Goal: Register for event/course: Sign up to attend an event or enroll in a course

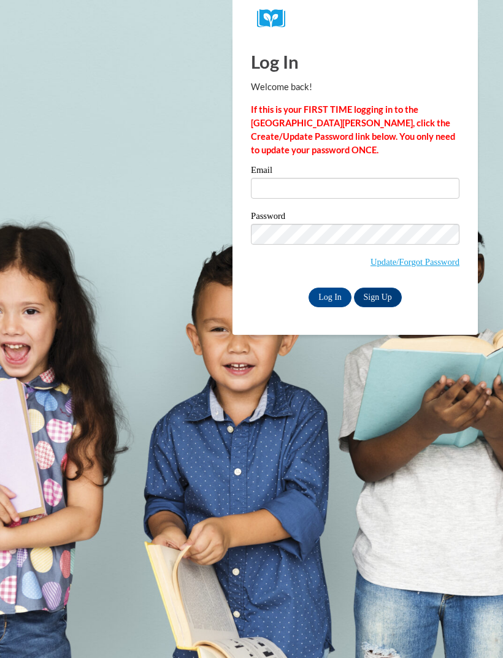
click at [335, 180] on input "Email" at bounding box center [355, 188] width 209 height 21
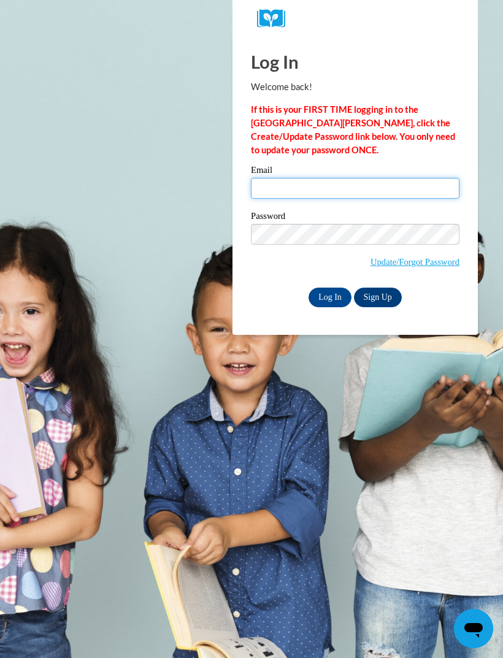
type input "amiyahrice17@gmail.com"
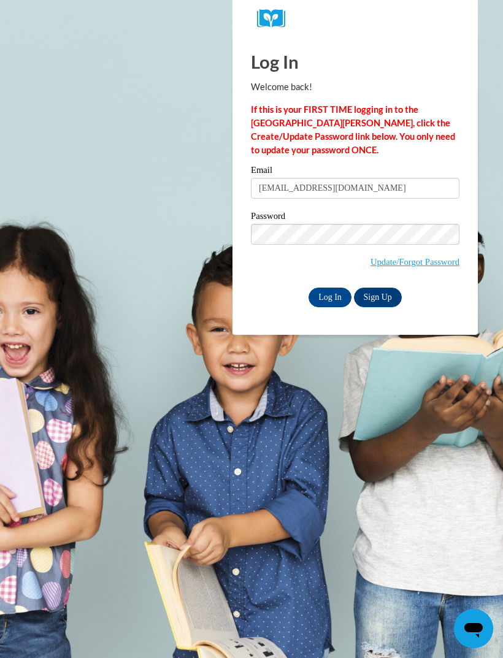
click at [330, 296] on input "Log In" at bounding box center [329, 298] width 43 height 20
click at [340, 293] on input "Log In" at bounding box center [329, 298] width 43 height 20
click at [334, 295] on input "Log In" at bounding box center [329, 298] width 43 height 20
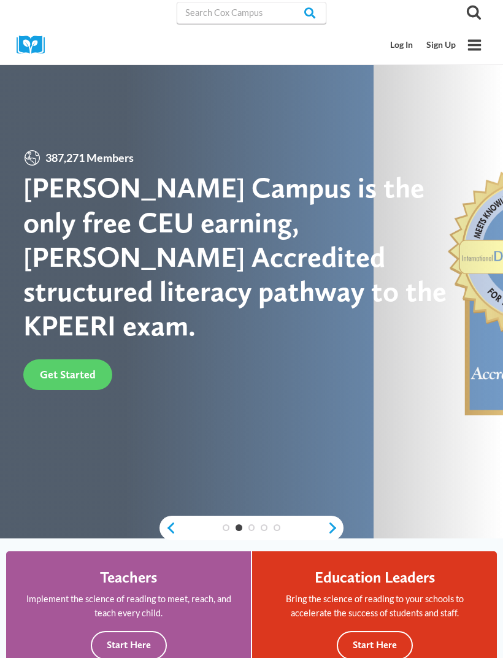
click at [411, 53] on link "Log In" at bounding box center [402, 45] width 36 height 23
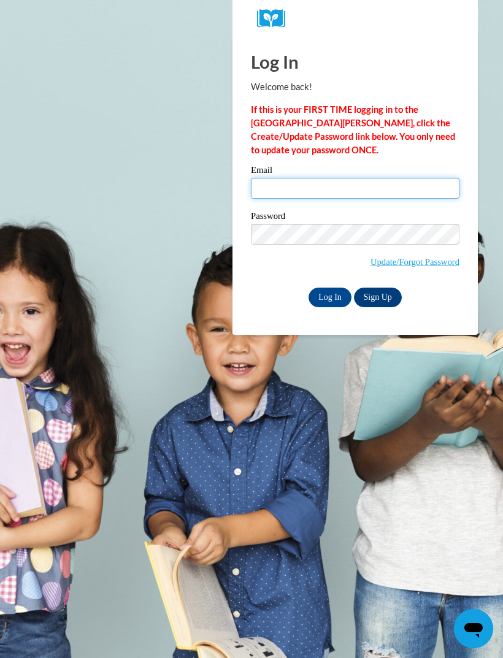
type input "[EMAIL_ADDRESS][DOMAIN_NAME]"
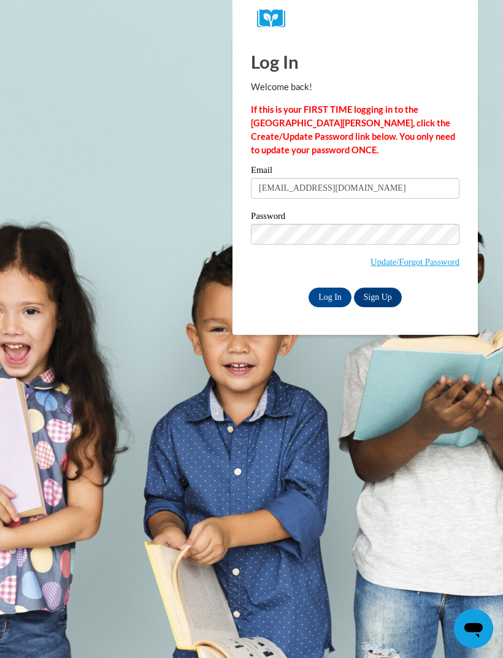
click at [330, 296] on input "Log In" at bounding box center [329, 298] width 43 height 20
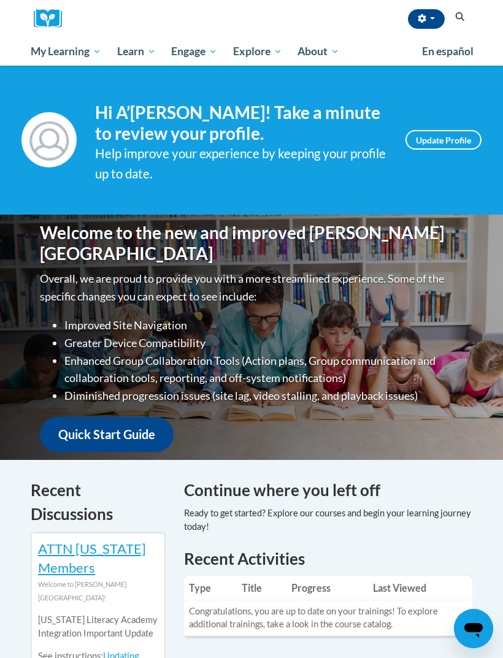
click at [0, 0] on span "Early Care and Learning" at bounding box center [0, 0] width 0 height 0
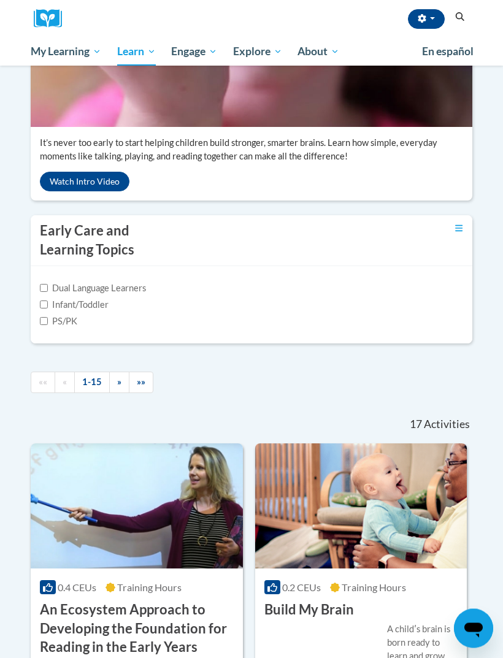
scroll to position [312, 0]
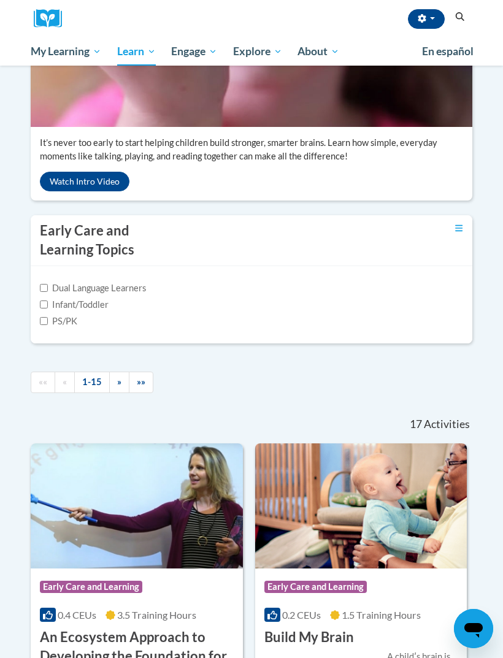
click at [47, 308] on input "Infant/Toddler" at bounding box center [44, 305] width 8 height 8
checkbox input "true"
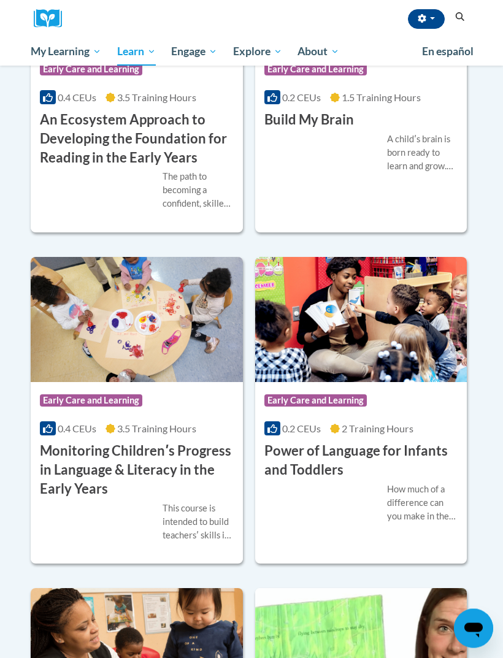
scroll to position [785, 0]
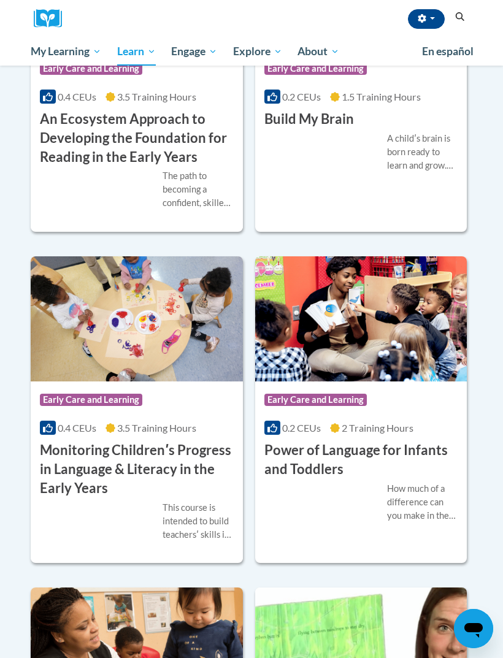
click at [418, 479] on h3 "Power of Language for Infants and Toddlers" at bounding box center [361, 460] width 194 height 38
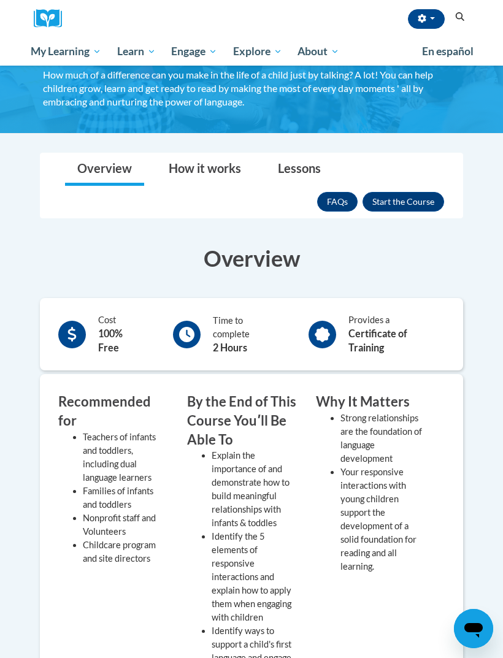
scroll to position [67, 0]
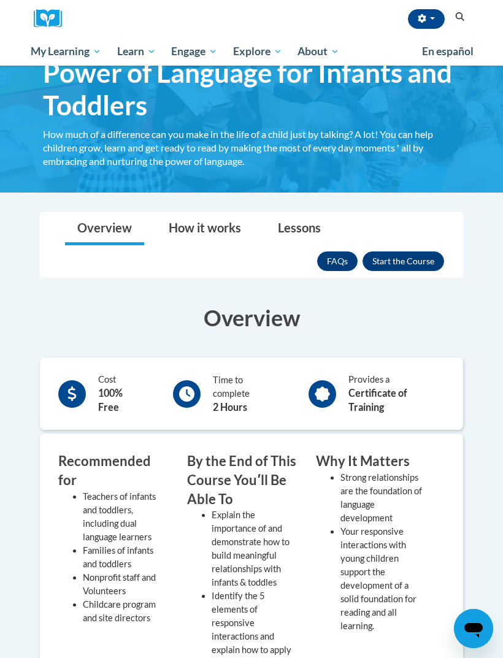
click at [422, 262] on button "Enroll" at bounding box center [403, 261] width 82 height 20
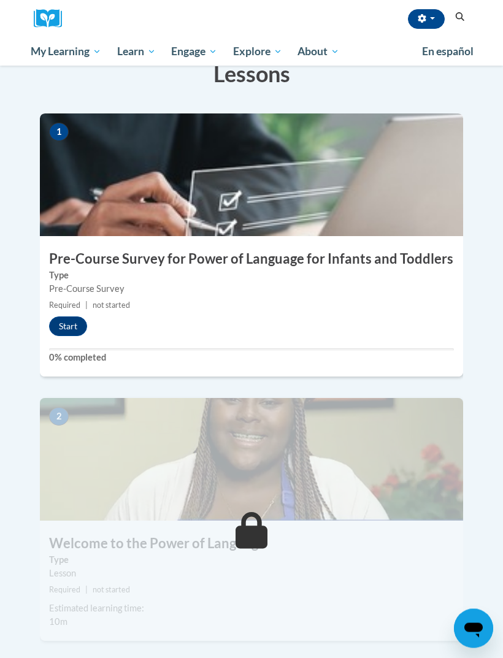
scroll to position [308, 0]
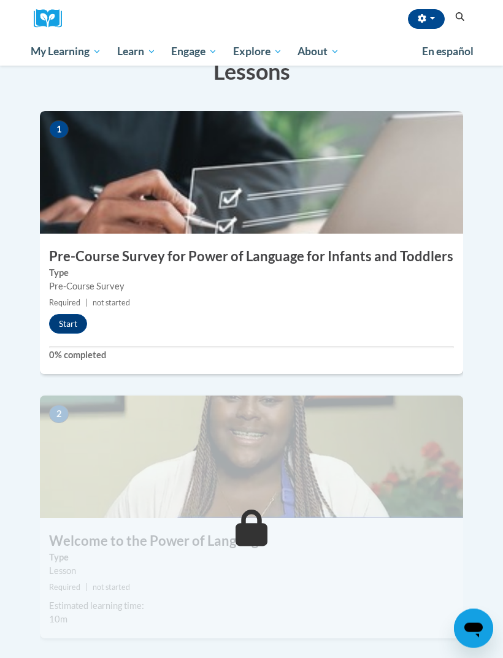
click at [66, 315] on button "Start" at bounding box center [68, 325] width 38 height 20
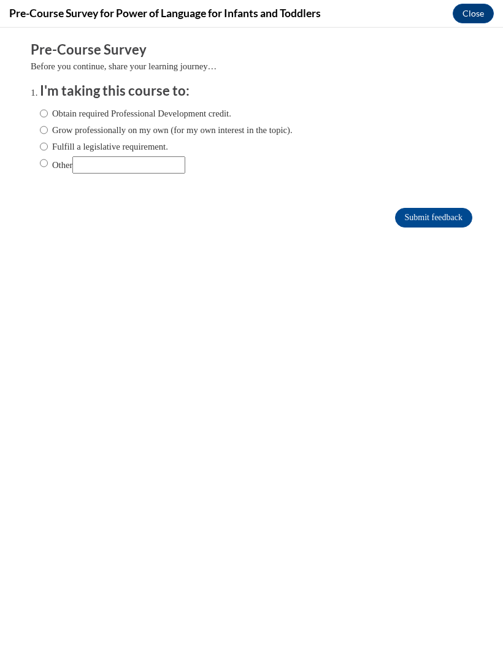
scroll to position [0, 0]
click at [47, 117] on input "Obtain required Professional Development credit." at bounding box center [44, 113] width 8 height 13
radio input "true"
click at [423, 217] on input "Submit feedback" at bounding box center [433, 218] width 77 height 20
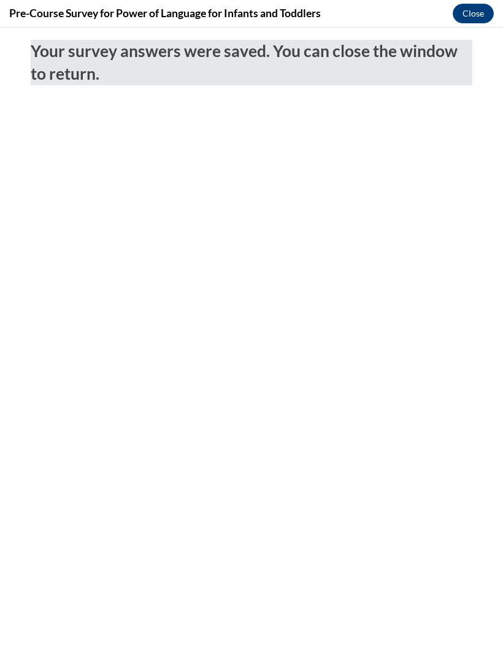
click at [473, 12] on button "Close" at bounding box center [473, 14] width 41 height 20
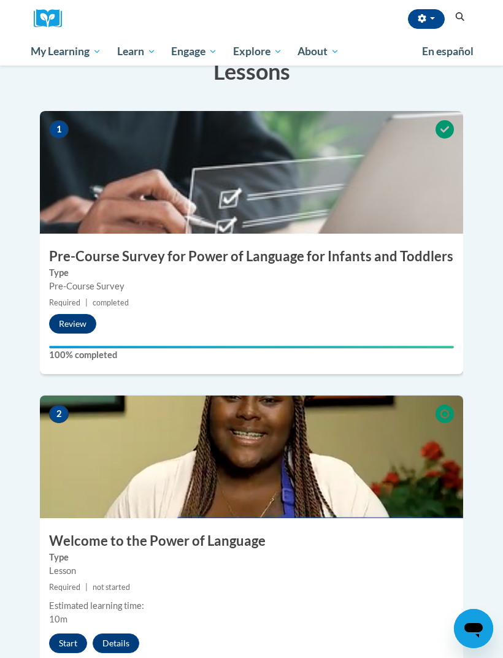
click at [0, 349] on html "A’Miyah Rice (America/Chicago UTC-05:00) My Profile Inbox My Transcripts Log Ou…" at bounding box center [251, 20] width 503 height 658
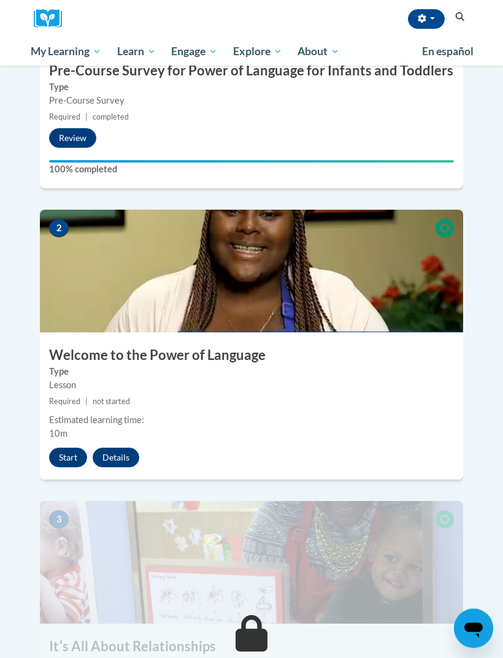
scroll to position [495, 0]
click at [59, 448] on button "Start" at bounding box center [68, 458] width 38 height 20
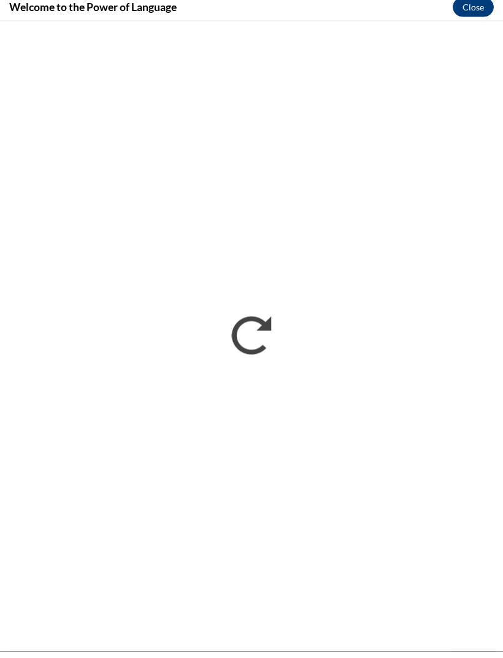
scroll to position [501, 0]
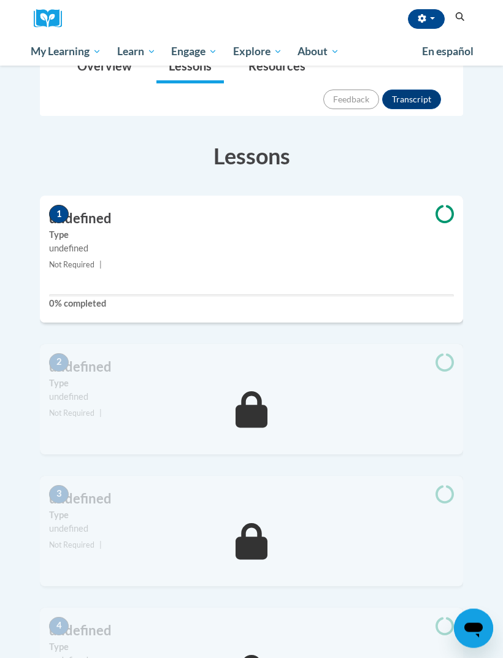
scroll to position [225, 0]
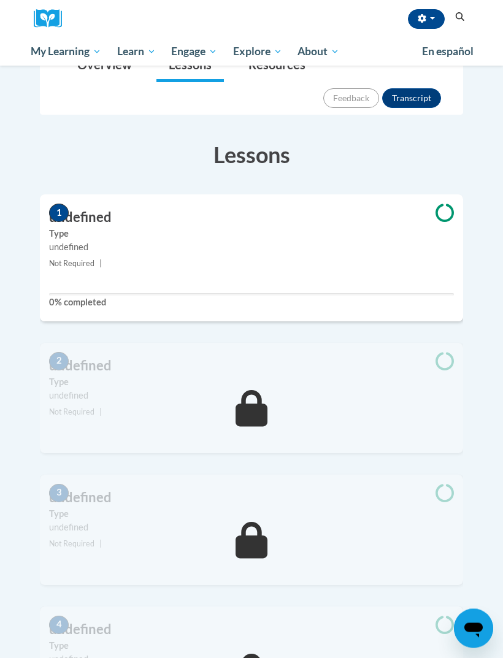
click at [171, 258] on small "Not Required |" at bounding box center [251, 264] width 423 height 13
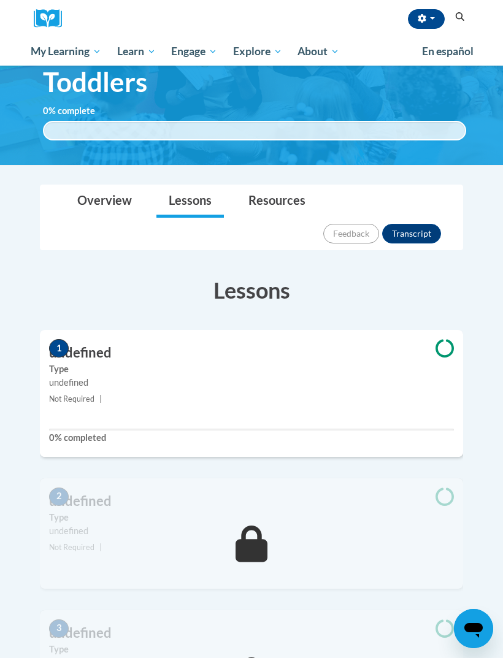
scroll to position [0, 0]
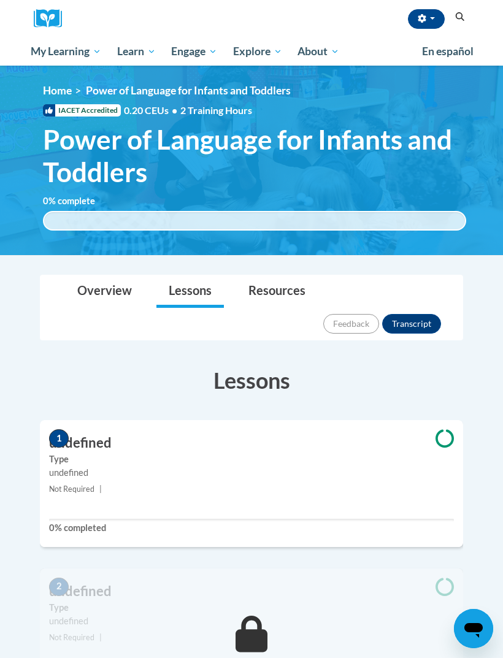
click at [0, 0] on span "Early Care and Learning" at bounding box center [0, 0] width 0 height 0
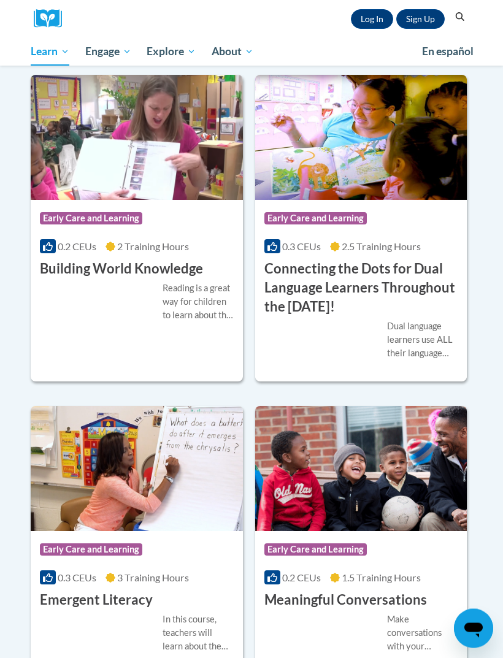
scroll to position [1012, 0]
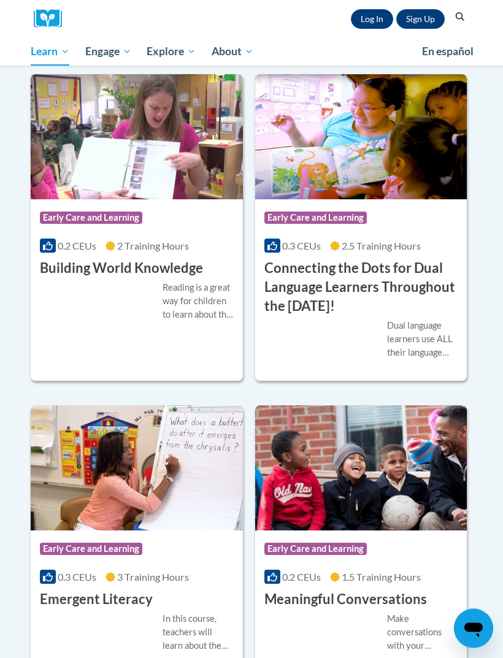
click at [301, 316] on h3 "Connecting the Dots for Dual Language Learners Throughout the Preschool Day!" at bounding box center [361, 287] width 194 height 56
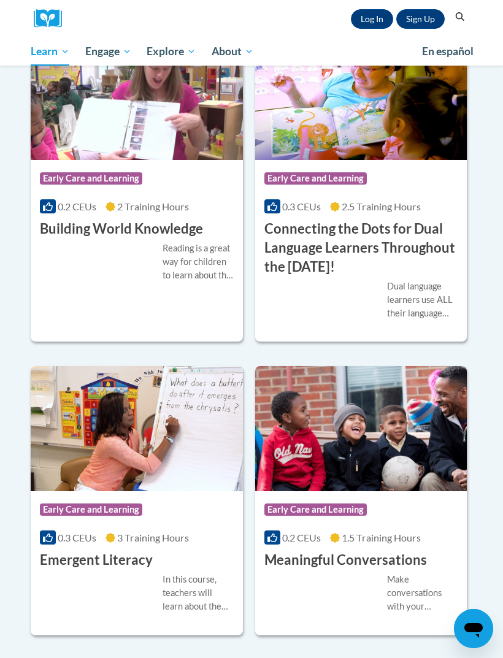
click at [95, 239] on h3 "Building World Knowledge" at bounding box center [121, 229] width 163 height 19
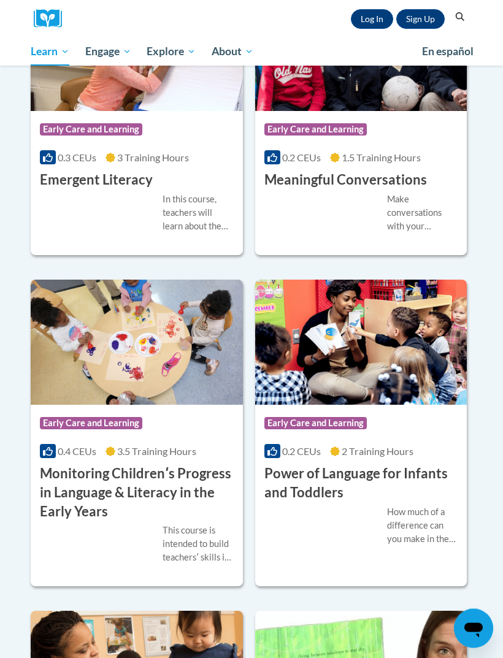
scroll to position [1431, 0]
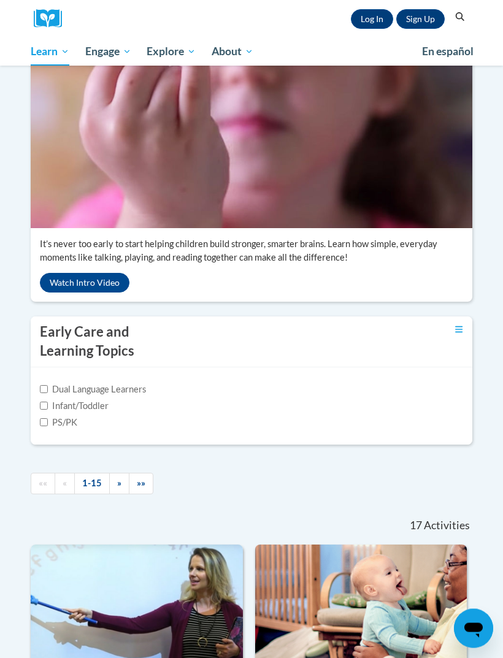
click at [46, 410] on input "Infant/Toddler" at bounding box center [44, 406] width 8 height 8
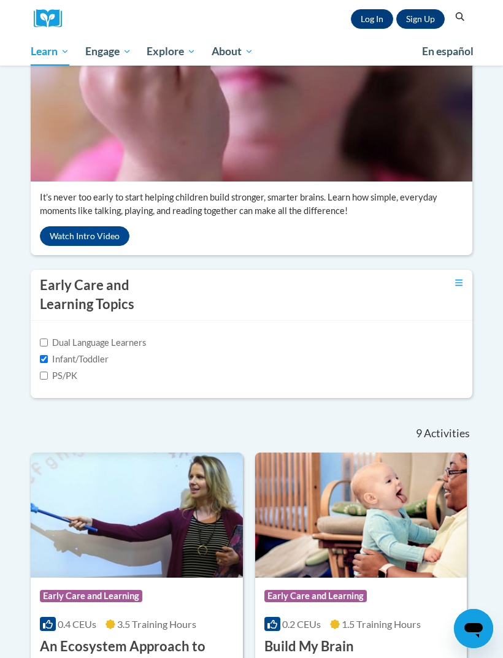
scroll to position [256, 0]
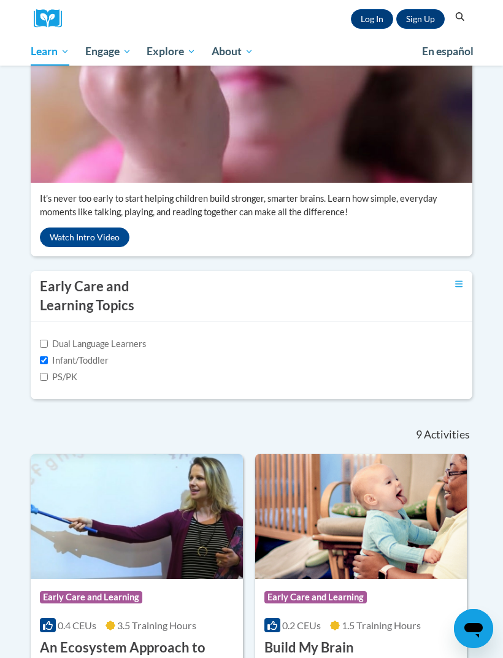
click at [42, 367] on label "Infant/Toddler" at bounding box center [74, 360] width 69 height 13
click at [42, 364] on input "Infant/Toddler" at bounding box center [44, 360] width 8 height 8
checkbox input "false"
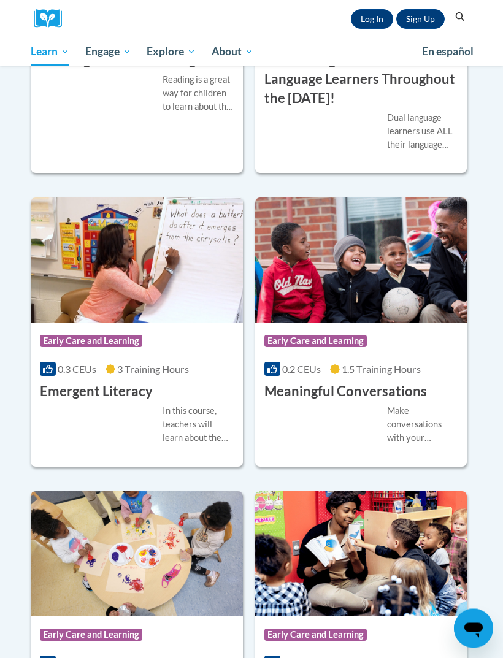
scroll to position [1220, 0]
click at [392, 401] on h3 "Meaningful Conversations" at bounding box center [345, 391] width 163 height 19
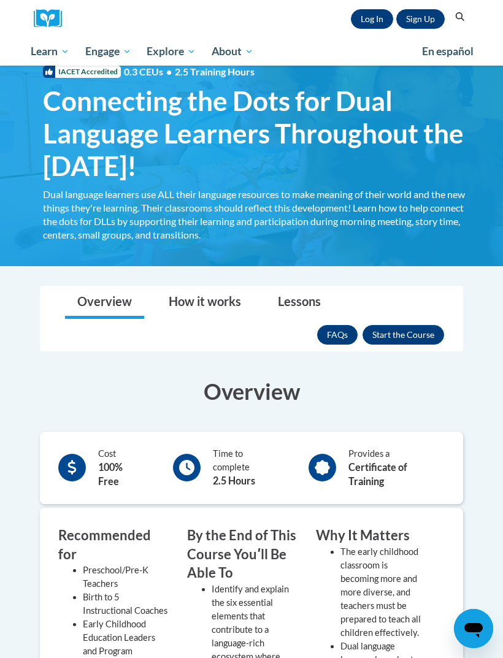
scroll to position [25, 0]
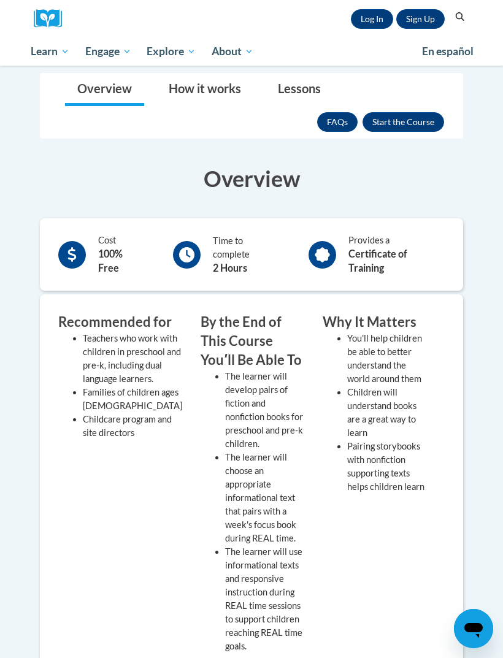
scroll to position [89, 0]
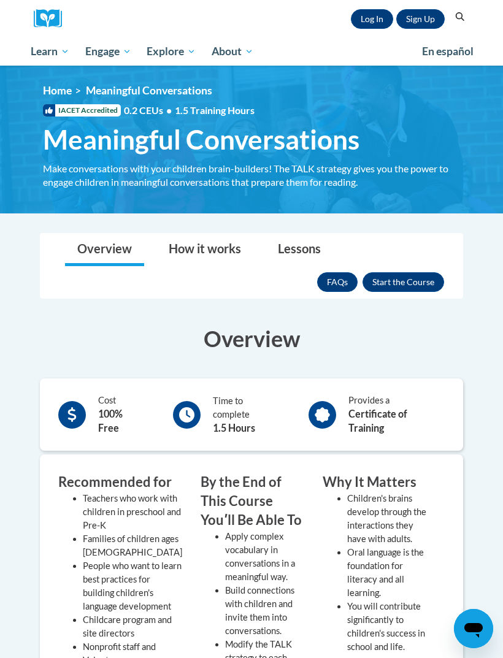
click at [422, 279] on button "Enroll" at bounding box center [403, 282] width 82 height 20
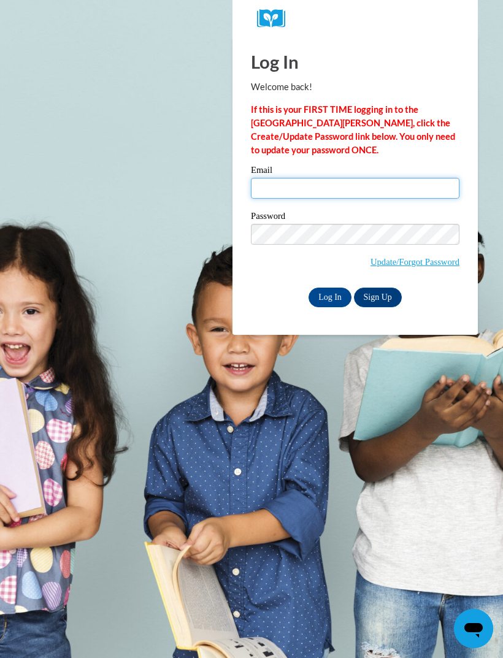
type input "[EMAIL_ADDRESS][DOMAIN_NAME]"
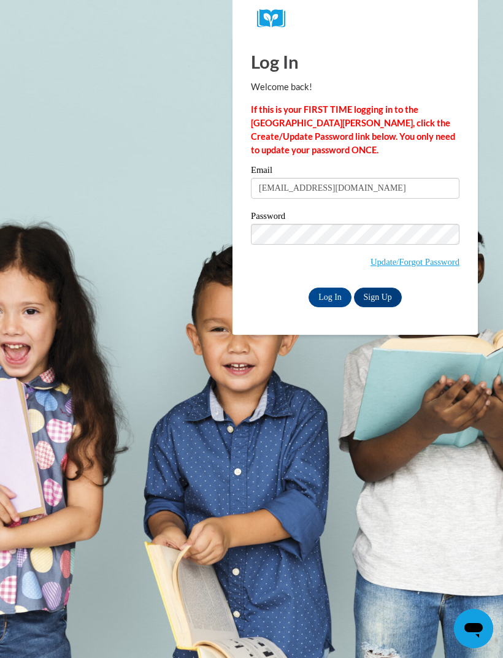
click at [330, 296] on input "Log In" at bounding box center [329, 298] width 43 height 20
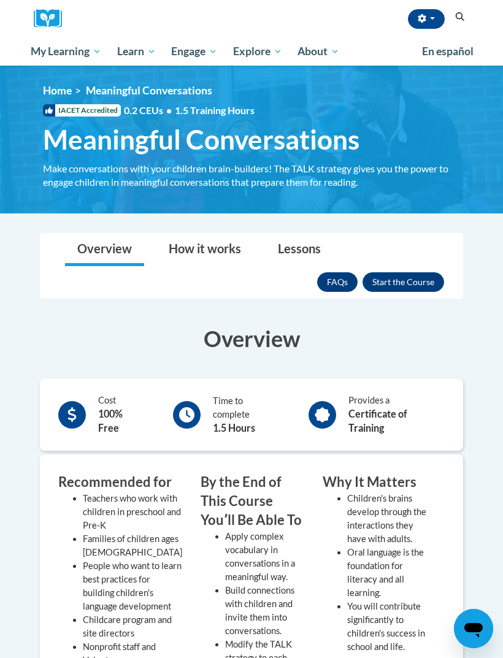
click at [428, 286] on button "Enroll" at bounding box center [403, 282] width 82 height 20
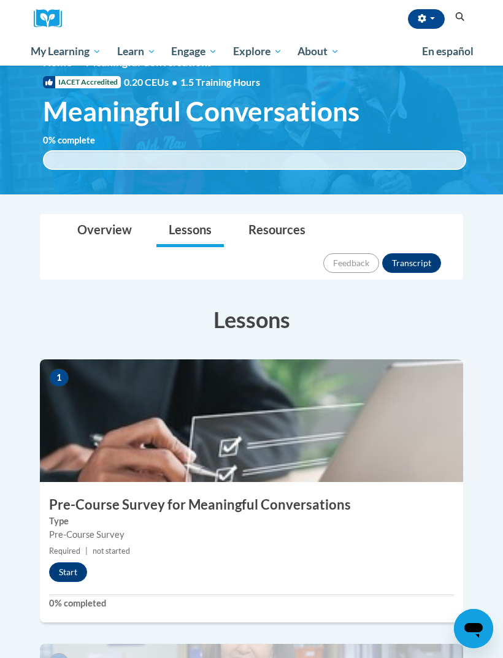
scroll to position [31, 0]
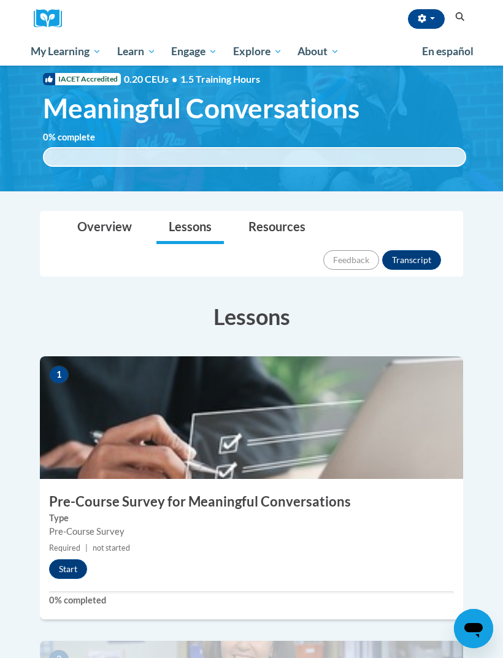
click at [71, 559] on button "Start" at bounding box center [68, 569] width 38 height 20
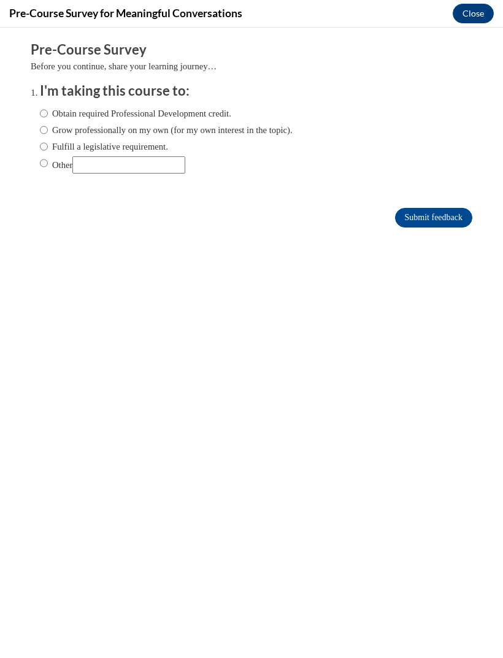
scroll to position [0, 0]
click at [444, 227] on input "Submit feedback" at bounding box center [433, 218] width 77 height 20
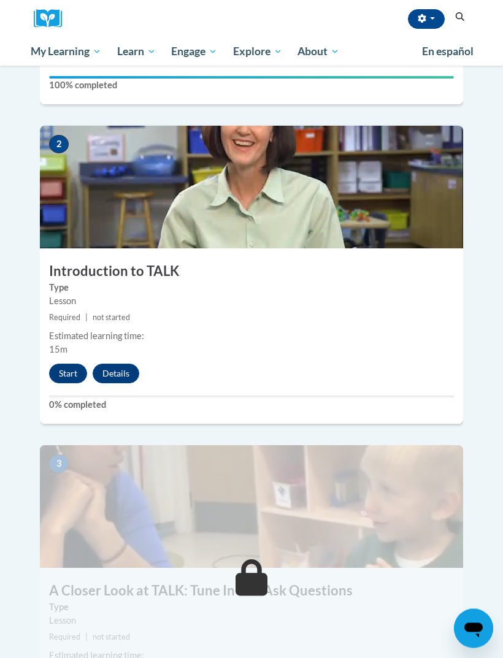
click at [73, 364] on button "Start" at bounding box center [68, 374] width 38 height 20
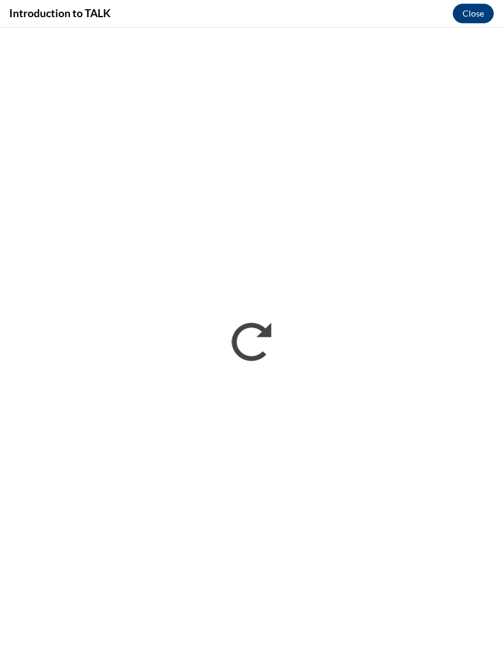
scroll to position [586, 0]
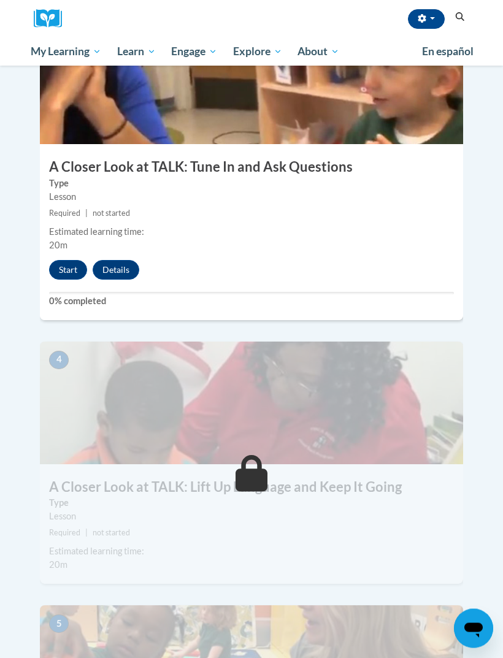
scroll to position [970, 0]
click at [63, 260] on button "Start" at bounding box center [68, 270] width 38 height 20
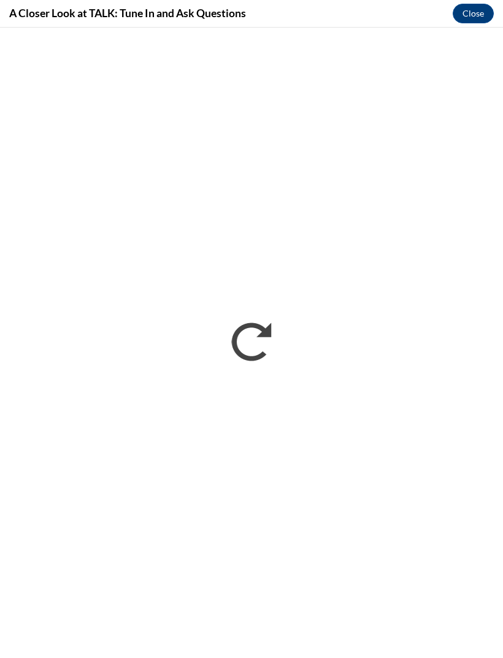
scroll to position [970, 0]
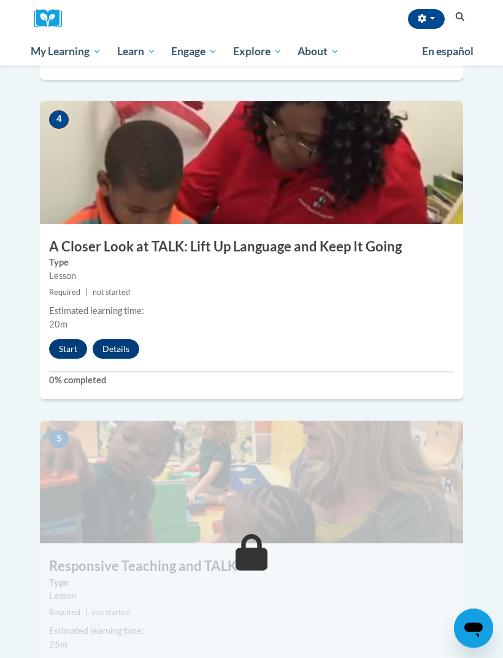
scroll to position [1209, 0]
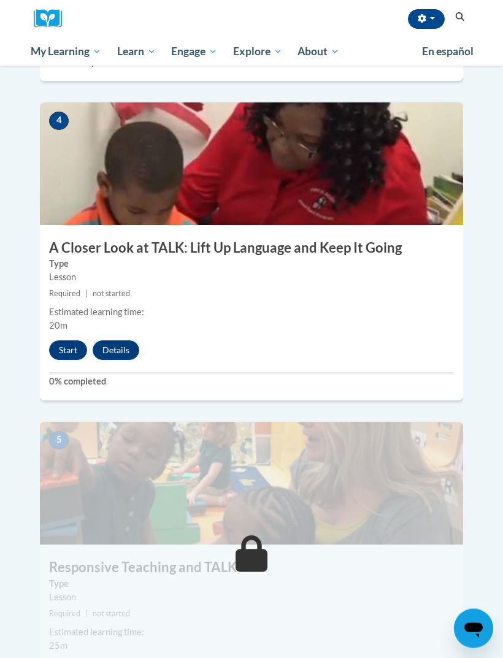
click at [62, 341] on button "Start" at bounding box center [68, 351] width 38 height 20
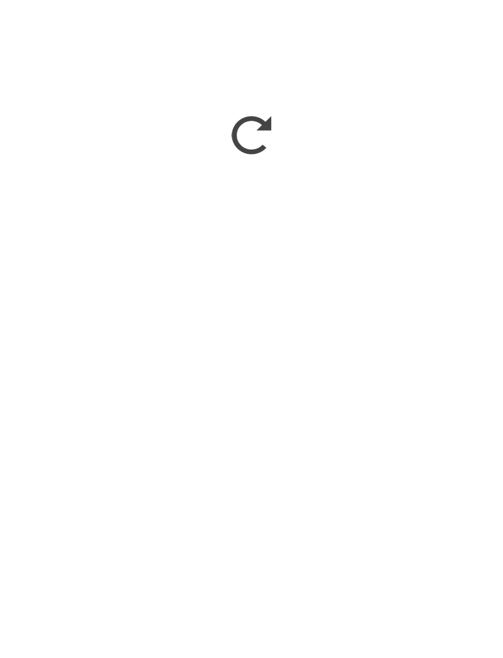
scroll to position [1494, 0]
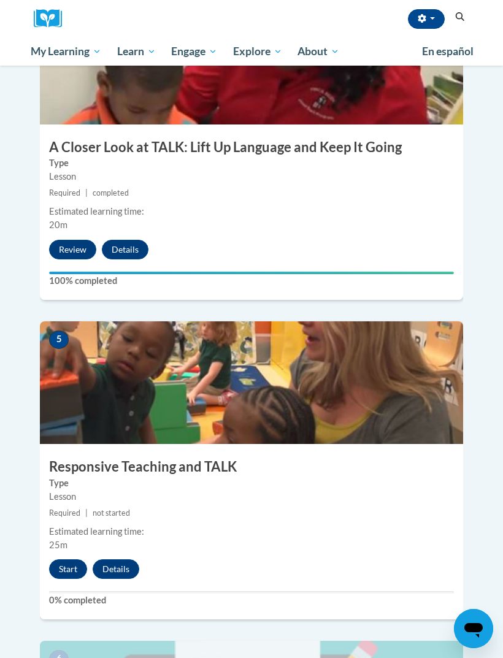
scroll to position [1309, 0]
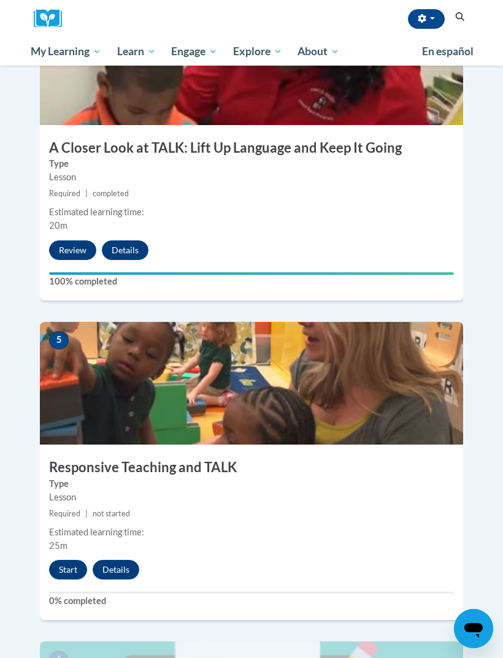
click at [66, 560] on button "Start" at bounding box center [68, 570] width 38 height 20
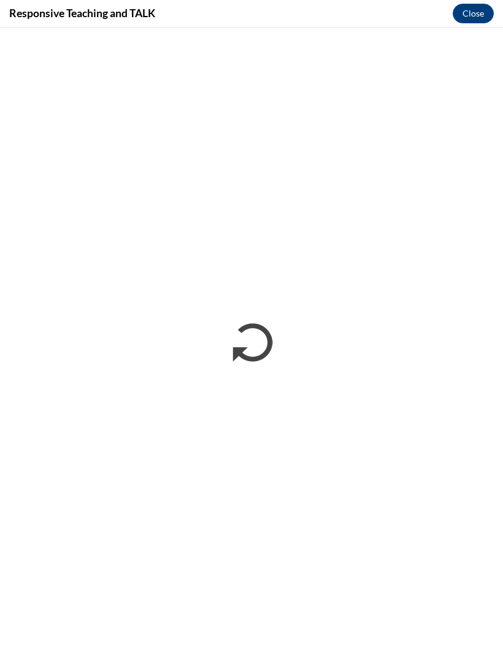
scroll to position [0, 0]
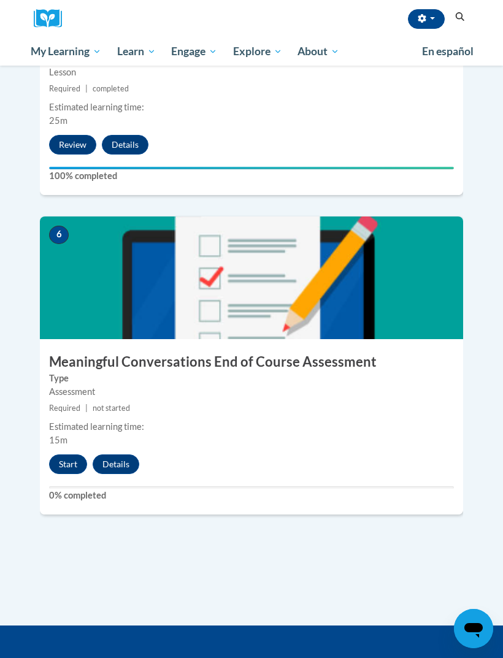
scroll to position [1733, 0]
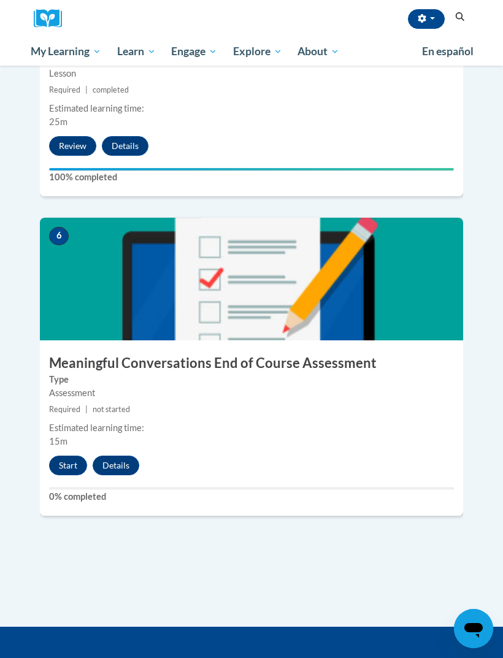
click at [73, 456] on button "Start" at bounding box center [68, 466] width 38 height 20
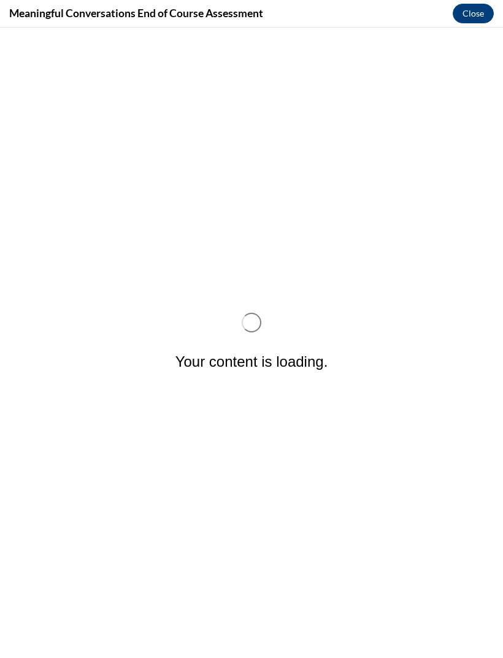
scroll to position [0, 0]
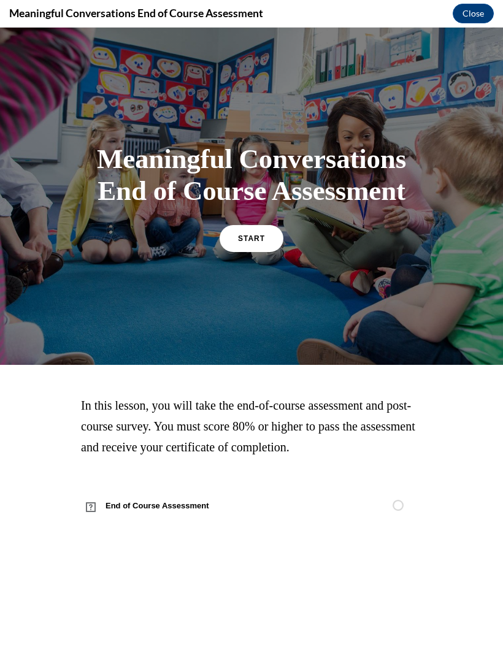
click at [270, 252] on link "START" at bounding box center [252, 238] width 64 height 27
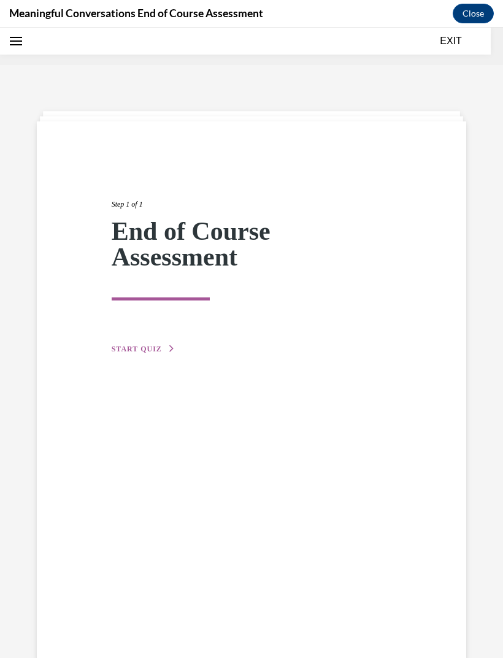
scroll to position [38, 0]
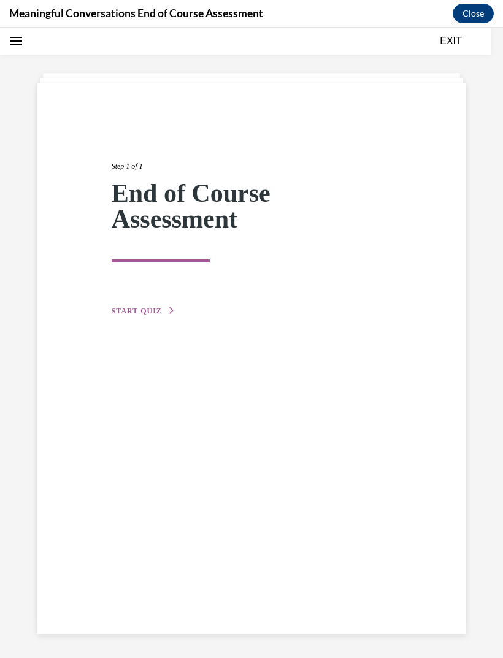
click at [132, 315] on span "START QUIZ" at bounding box center [137, 311] width 50 height 9
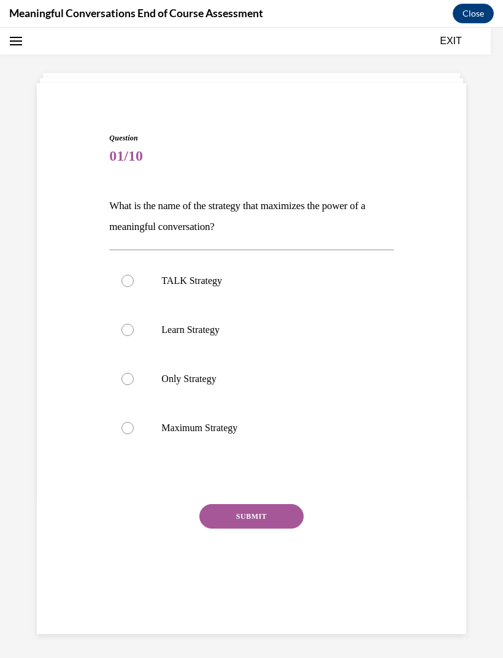
click at [82, 340] on div "Question 01/10 What is the name of the strategy that maximizes the power of a m…" at bounding box center [251, 350] width 435 height 509
click at [136, 277] on label "TALK Strategy" at bounding box center [251, 280] width 284 height 49
click at [134, 277] on input "TALK Strategy" at bounding box center [127, 280] width 12 height 12
radio input "true"
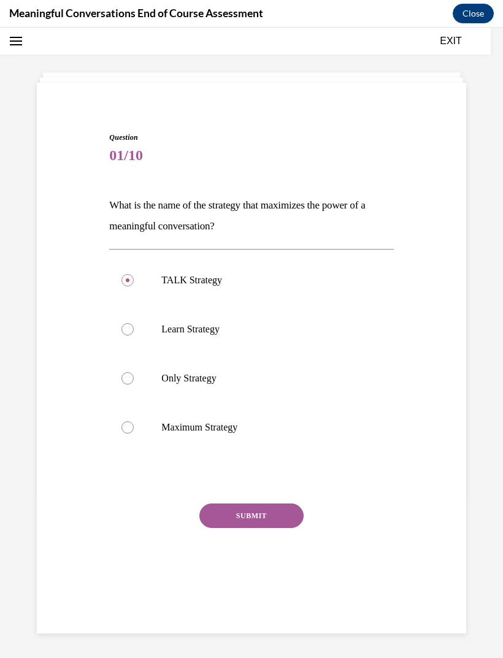
click at [225, 522] on button "SUBMIT" at bounding box center [251, 516] width 104 height 25
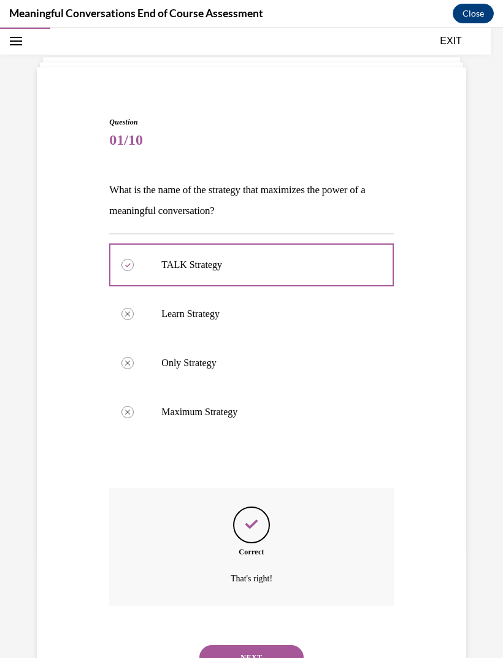
click at [212, 645] on button "NEXT" at bounding box center [251, 657] width 104 height 25
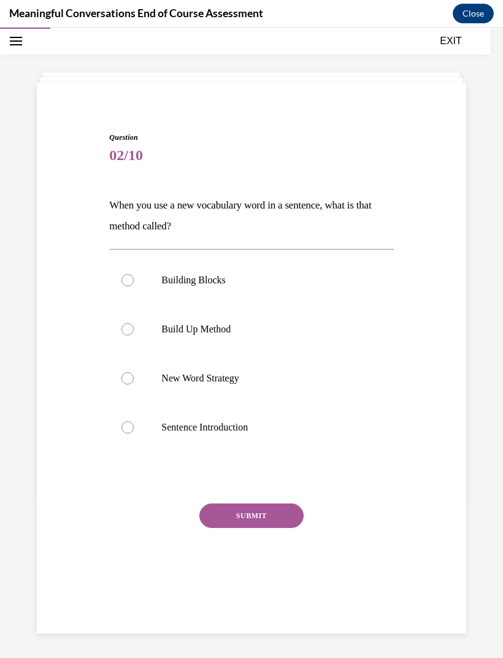
click at [134, 386] on label "New Word Strategy" at bounding box center [251, 378] width 284 height 49
click at [134, 385] on input "New Word Strategy" at bounding box center [127, 378] width 12 height 12
radio input "true"
click at [228, 524] on button "SUBMIT" at bounding box center [251, 516] width 104 height 25
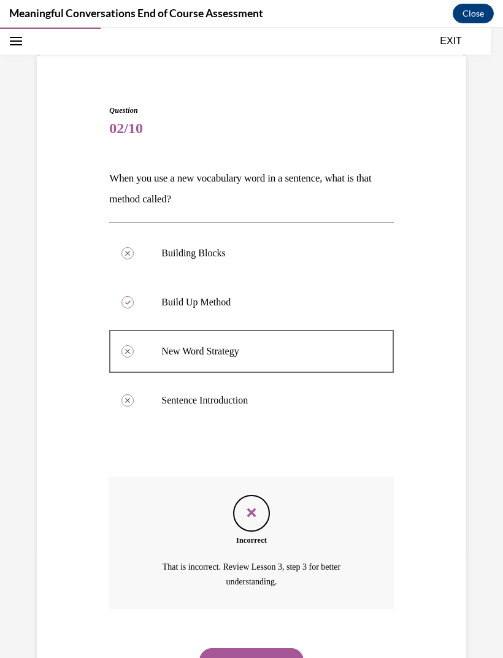
scroll to position [68, 0]
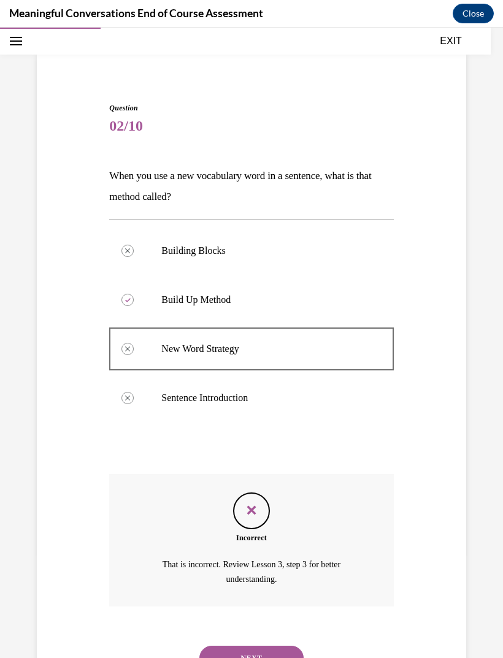
click at [230, 646] on button "NEXT" at bounding box center [251, 658] width 104 height 25
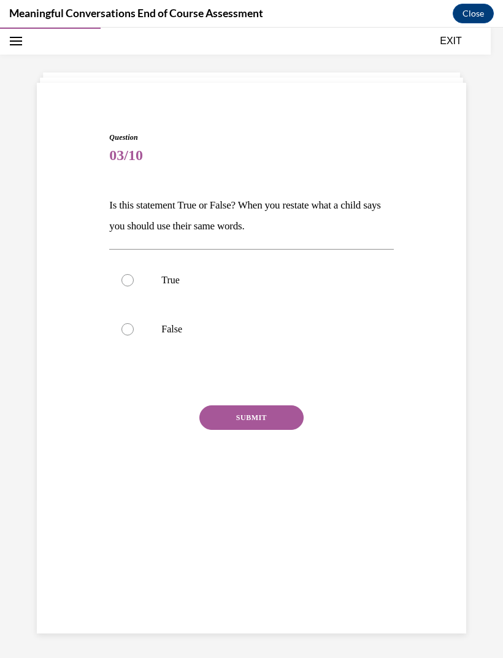
scroll to position [39, 0]
click at [116, 330] on label "False" at bounding box center [251, 329] width 284 height 49
click at [121, 330] on input "False" at bounding box center [127, 329] width 12 height 12
radio input "true"
click at [220, 421] on button "SUBMIT" at bounding box center [251, 417] width 104 height 25
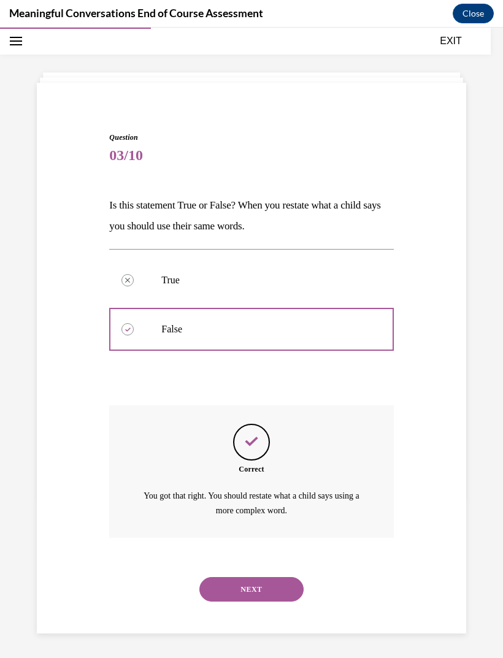
click at [225, 577] on button "NEXT" at bounding box center [251, 589] width 104 height 25
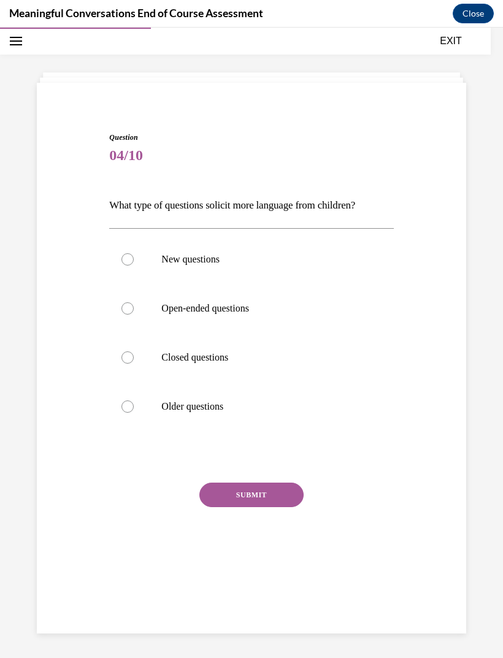
click at [128, 312] on div at bounding box center [127, 308] width 12 height 12
click at [128, 312] on input "Open-ended questions" at bounding box center [127, 308] width 12 height 12
radio input "true"
click at [223, 498] on button "SUBMIT" at bounding box center [251, 495] width 104 height 25
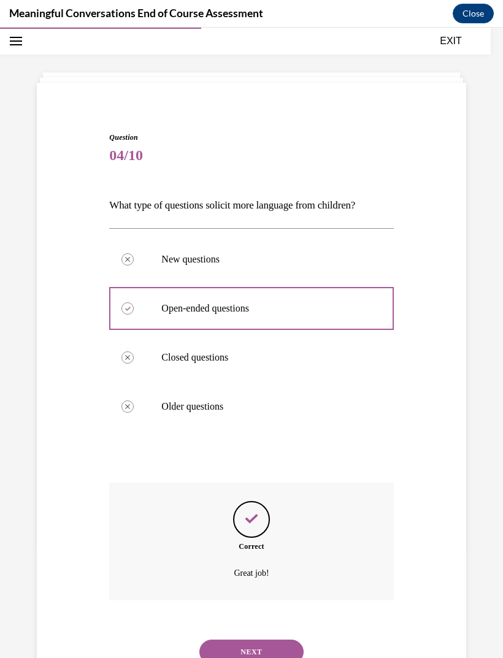
click at [212, 640] on button "NEXT" at bounding box center [251, 652] width 104 height 25
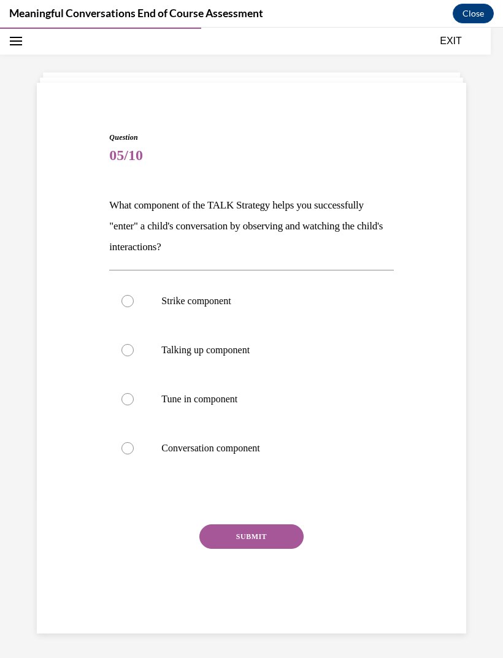
click at [123, 400] on div at bounding box center [127, 399] width 12 height 12
click at [123, 400] on input "Tune in component" at bounding box center [127, 399] width 12 height 12
radio input "true"
click at [196, 536] on div "SUBMIT" at bounding box center [251, 554] width 284 height 61
click at [229, 538] on button "SUBMIT" at bounding box center [251, 536] width 104 height 25
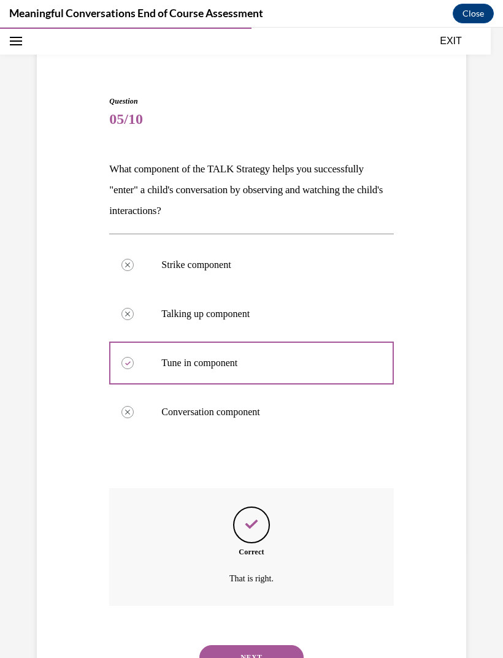
click at [220, 648] on button "NEXT" at bounding box center [251, 657] width 104 height 25
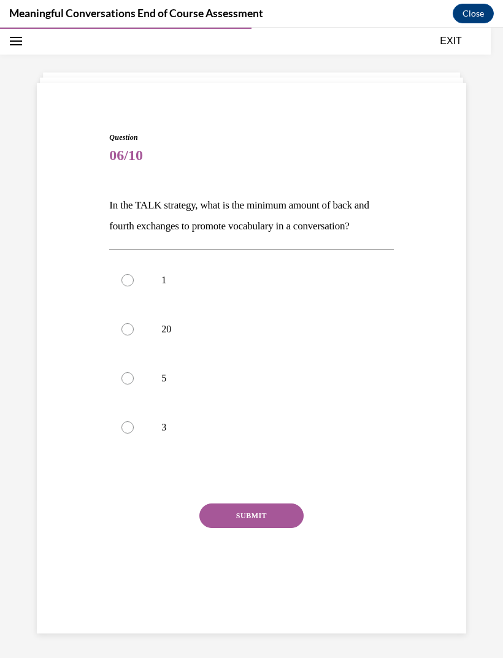
click at [131, 434] on label "3" at bounding box center [251, 427] width 284 height 49
click at [131, 434] on input "3" at bounding box center [127, 427] width 12 height 12
radio input "true"
click at [228, 522] on button "SUBMIT" at bounding box center [251, 516] width 104 height 25
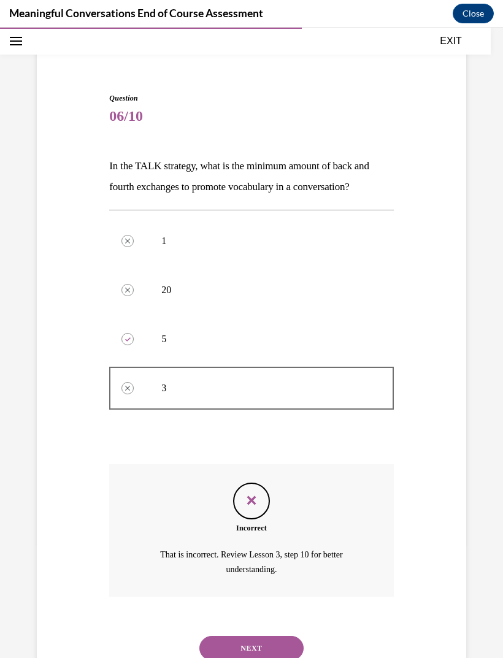
scroll to position [79, 0]
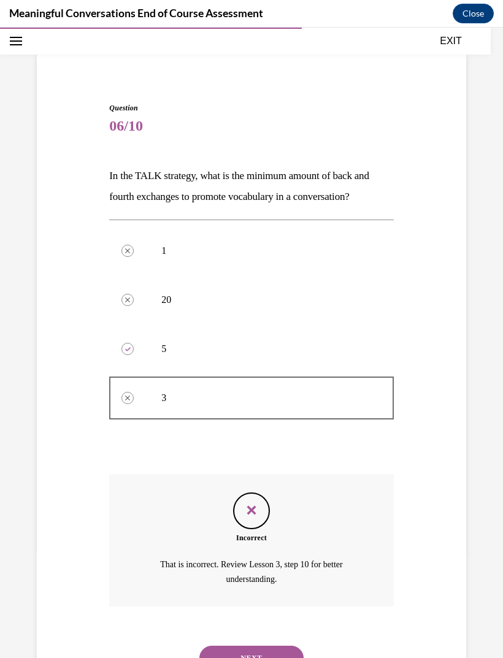
click at [226, 646] on button "NEXT" at bounding box center [251, 658] width 104 height 25
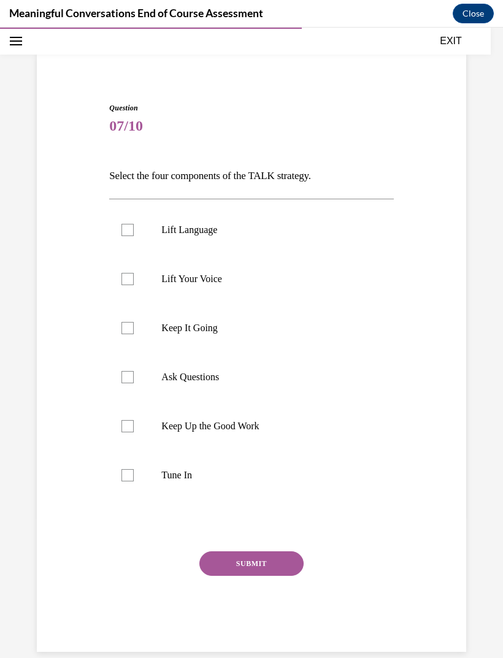
scroll to position [39, 0]
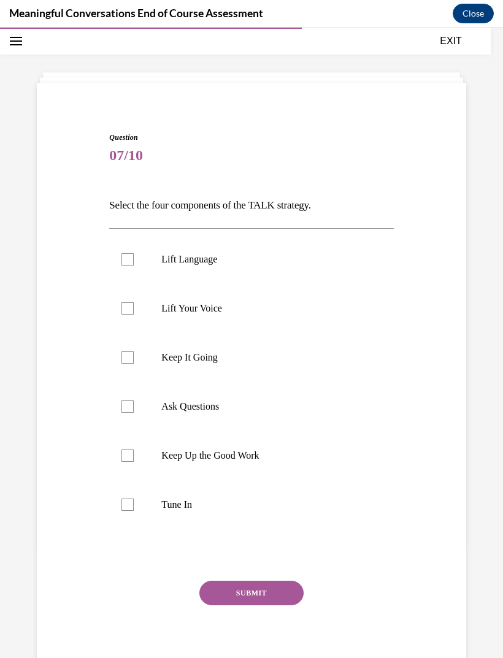
click at [141, 509] on label "Tune In" at bounding box center [251, 504] width 284 height 49
click at [134, 509] on input "Tune In" at bounding box center [127, 505] width 12 height 12
checkbox input "true"
click at [136, 404] on label "Ask Questions" at bounding box center [251, 406] width 284 height 49
click at [134, 404] on input "Ask Questions" at bounding box center [127, 406] width 12 height 12
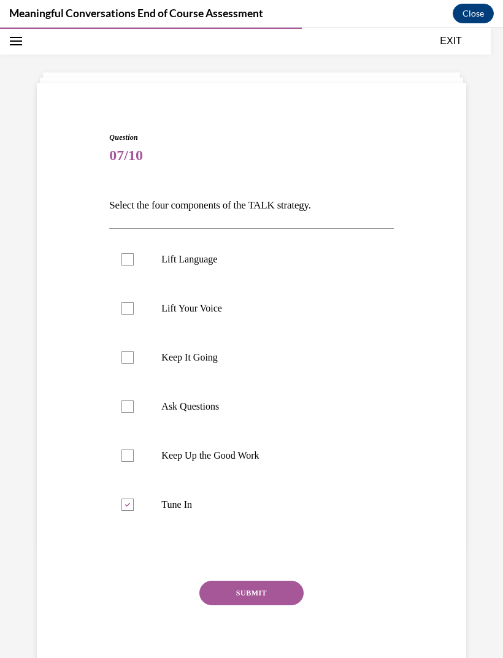
checkbox input "true"
click at [134, 364] on label "Keep It Going" at bounding box center [251, 357] width 284 height 49
click at [134, 364] on input "Keep It Going" at bounding box center [127, 357] width 12 height 12
checkbox input "true"
click at [136, 250] on label "Lift Language" at bounding box center [251, 259] width 284 height 49
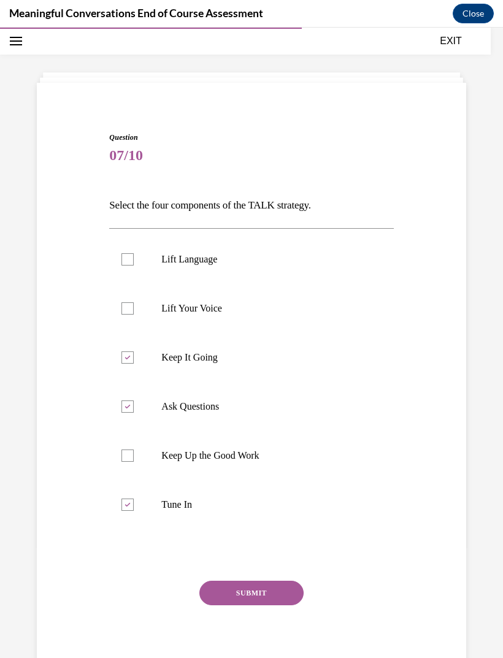
click at [134, 253] on input "Lift Language" at bounding box center [127, 259] width 12 height 12
checkbox input "true"
click at [220, 594] on button "SUBMIT" at bounding box center [251, 593] width 104 height 25
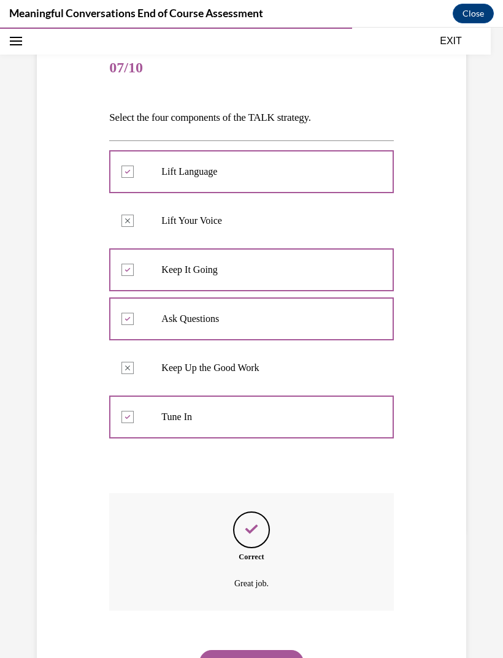
scroll to position [131, 0]
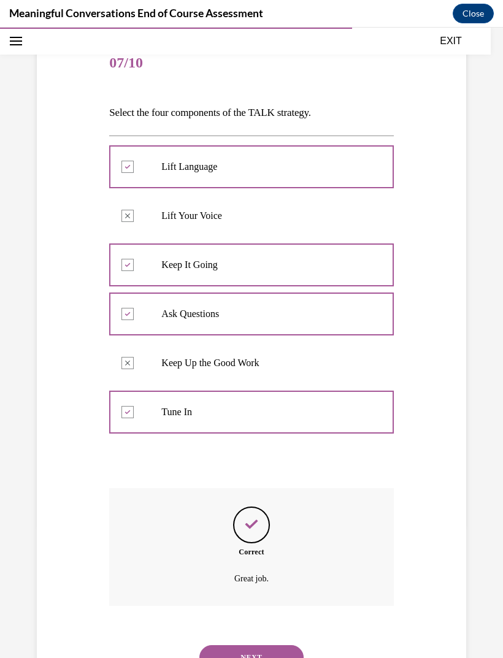
click at [224, 645] on button "NEXT" at bounding box center [251, 657] width 104 height 25
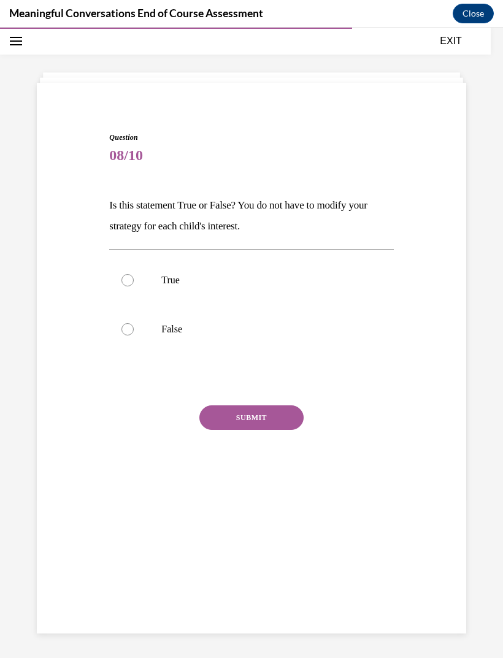
scroll to position [39, 0]
click at [144, 339] on label "False" at bounding box center [251, 329] width 284 height 49
click at [134, 335] on input "False" at bounding box center [127, 329] width 12 height 12
radio input "true"
click at [225, 424] on button "SUBMIT" at bounding box center [251, 417] width 104 height 25
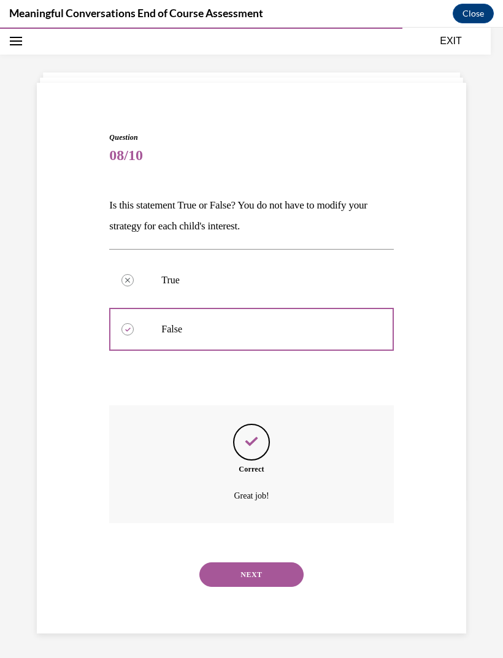
click at [212, 562] on button "NEXT" at bounding box center [251, 574] width 104 height 25
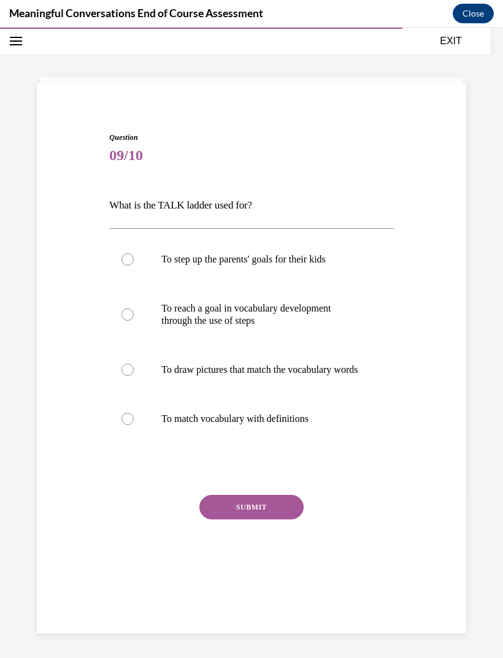
click at [500, 529] on div "Question 09/10 What is the TALK ladder used for? To step up the parents' goals …" at bounding box center [251, 343] width 503 height 630
click at [132, 328] on label "To reach a goal in vocabulary development through the use of steps" at bounding box center [251, 314] width 284 height 61
click at [132, 321] on input "To reach a goal in vocabulary development through the use of steps" at bounding box center [127, 314] width 12 height 12
radio input "true"
click at [213, 519] on button "SUBMIT" at bounding box center [251, 507] width 104 height 25
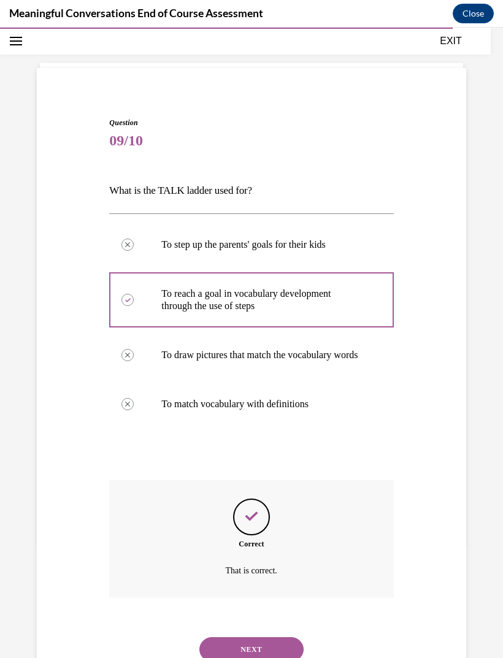
scroll to position [58, 0]
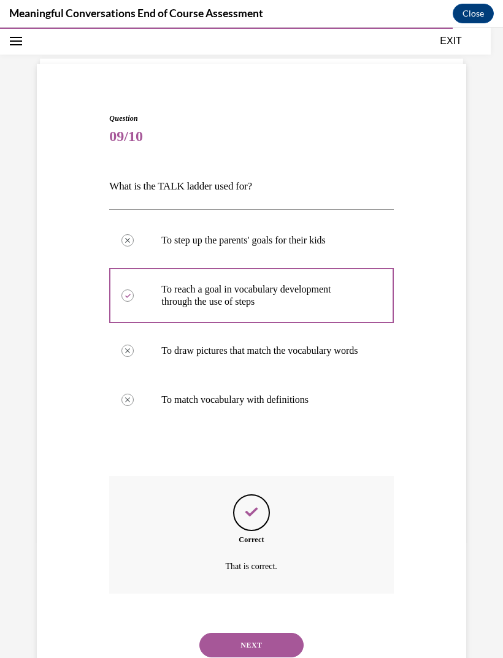
click at [218, 646] on button "NEXT" at bounding box center [251, 645] width 104 height 25
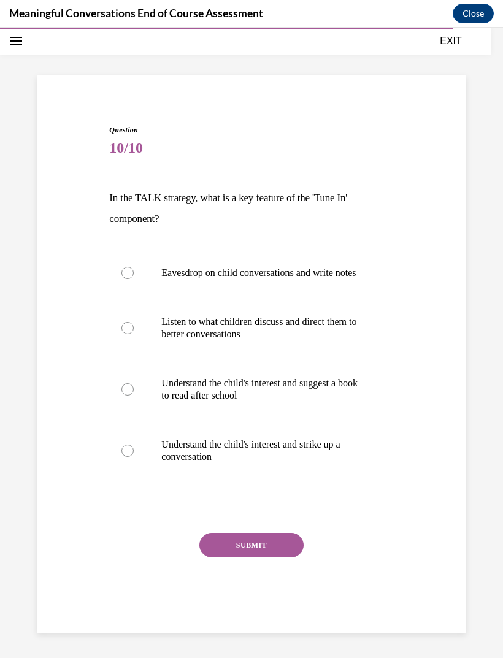
scroll to position [39, 0]
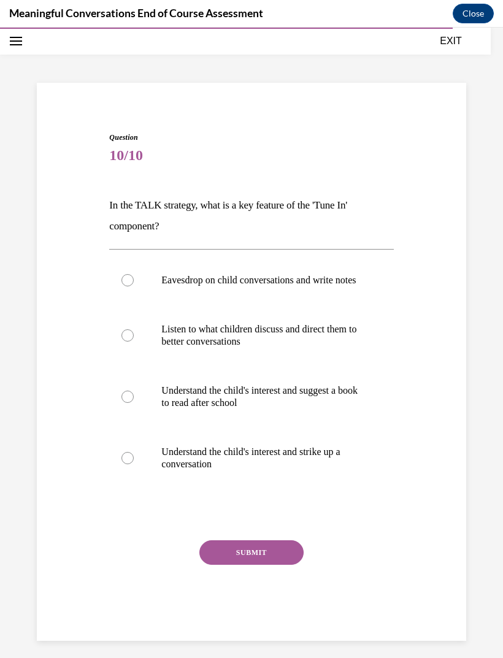
click at [126, 464] on div at bounding box center [127, 458] width 12 height 12
click at [126, 464] on input "Understand the child's interest and strike up a conversation" at bounding box center [127, 458] width 12 height 12
radio input "true"
click at [212, 565] on button "SUBMIT" at bounding box center [251, 552] width 104 height 25
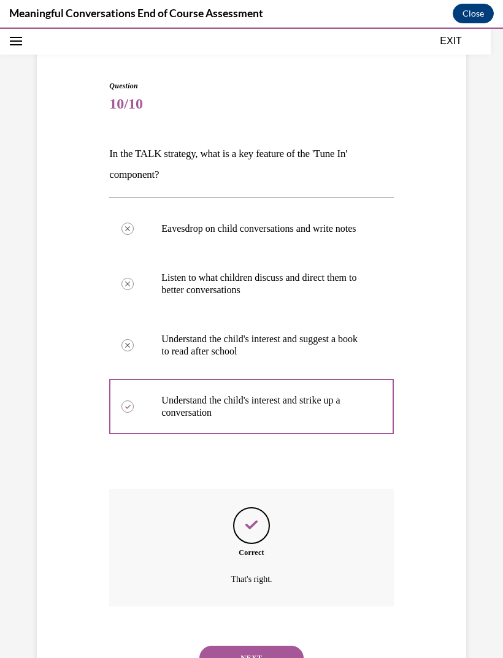
scroll to position [103, 0]
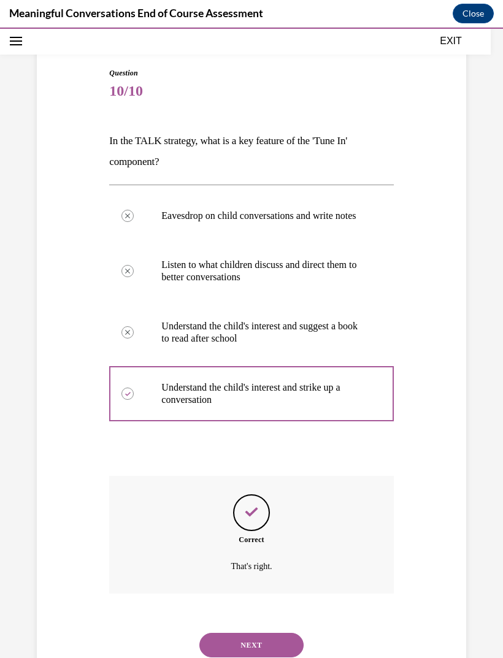
click at [209, 638] on button "NEXT" at bounding box center [251, 645] width 104 height 25
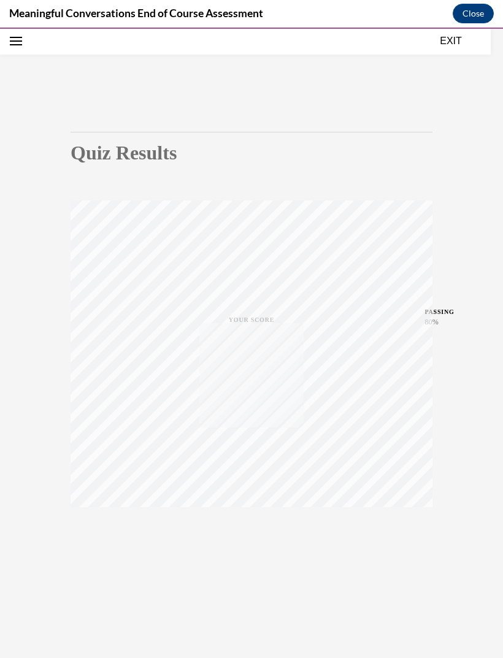
scroll to position [39, 0]
click at [451, 43] on button "EXIT" at bounding box center [451, 41] width 74 height 15
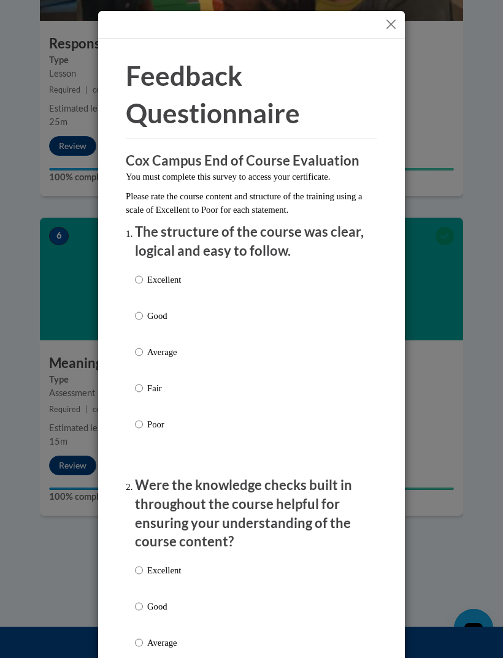
click at [171, 278] on p "Excellent" at bounding box center [164, 279] width 34 height 13
click at [143, 278] on input "Excellent" at bounding box center [139, 279] width 8 height 13
radio input "true"
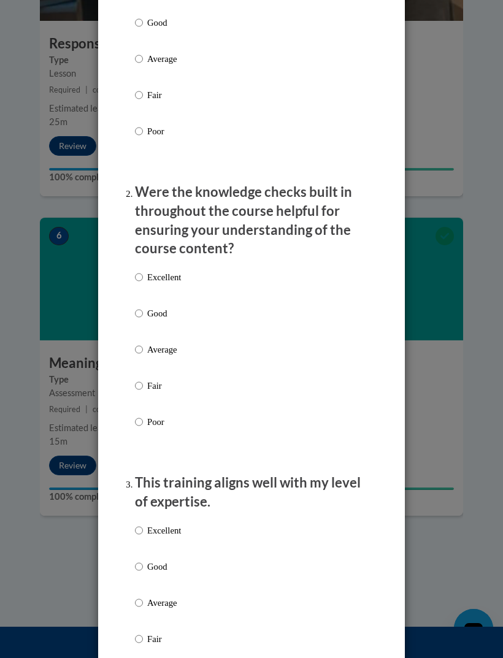
scroll to position [308, 0]
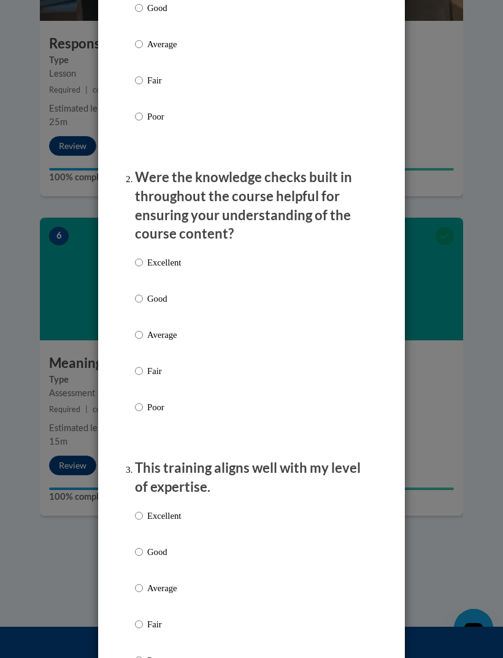
click at [171, 250] on div "Excellent Good Average Fair Poor" at bounding box center [158, 345] width 46 height 190
click at [171, 259] on p "Excellent" at bounding box center [164, 262] width 34 height 13
click at [143, 259] on input "Excellent" at bounding box center [139, 262] width 8 height 13
radio input "true"
click at [147, 509] on p "Excellent" at bounding box center [164, 515] width 34 height 13
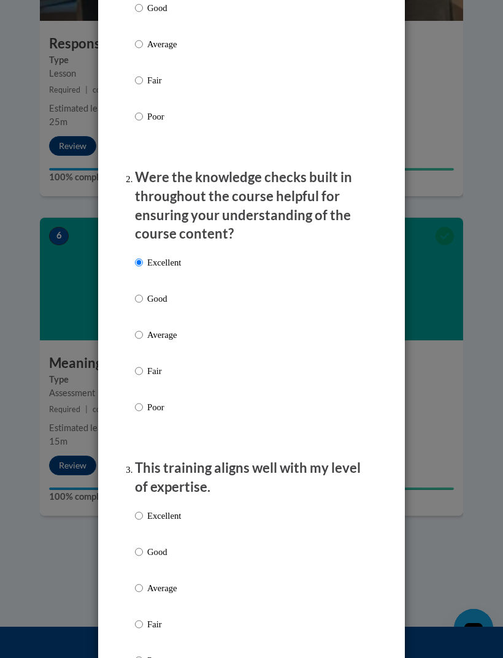
click at [143, 509] on input "Excellent" at bounding box center [139, 515] width 8 height 13
radio input "true"
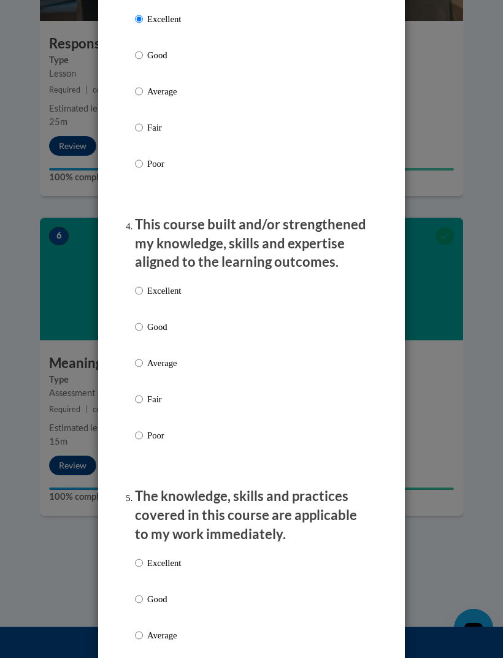
scroll to position [813, 0]
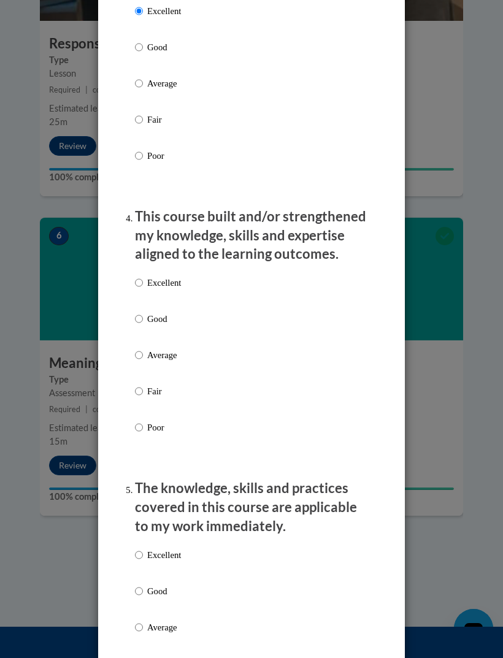
click at [142, 276] on input "Excellent" at bounding box center [139, 282] width 8 height 13
radio input "true"
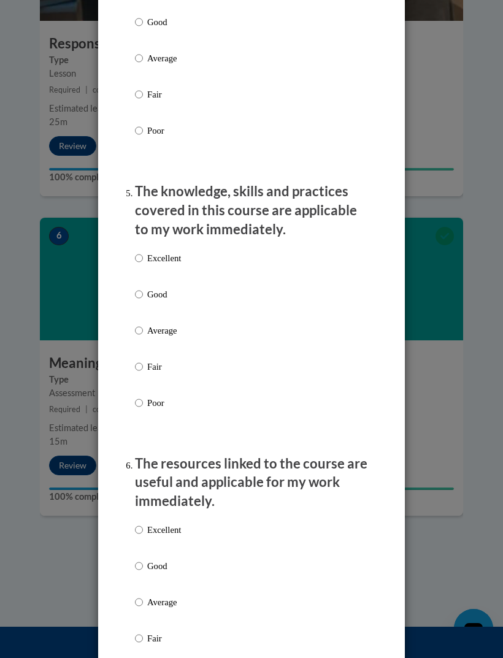
scroll to position [1109, 0]
click at [144, 251] on label "Excellent" at bounding box center [158, 267] width 46 height 33
click at [143, 251] on input "Excellent" at bounding box center [139, 257] width 8 height 13
radio input "true"
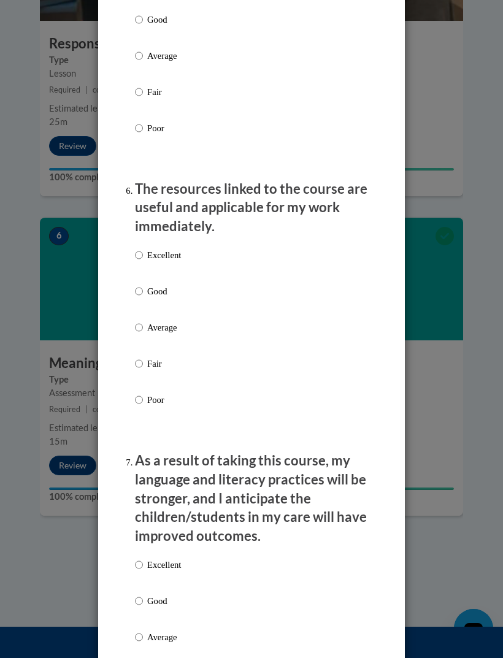
scroll to position [1387, 0]
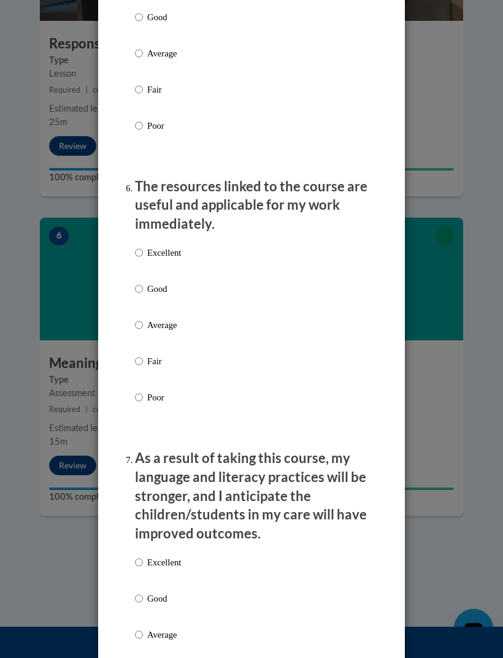
click at [193, 240] on div "Excellent Good Average Fair Poor" at bounding box center [251, 340] width 233 height 200
click at [145, 246] on label "Excellent" at bounding box center [158, 262] width 46 height 33
click at [143, 246] on input "Excellent" at bounding box center [139, 252] width 8 height 13
radio input "true"
click at [143, 556] on input "Excellent" at bounding box center [139, 562] width 8 height 13
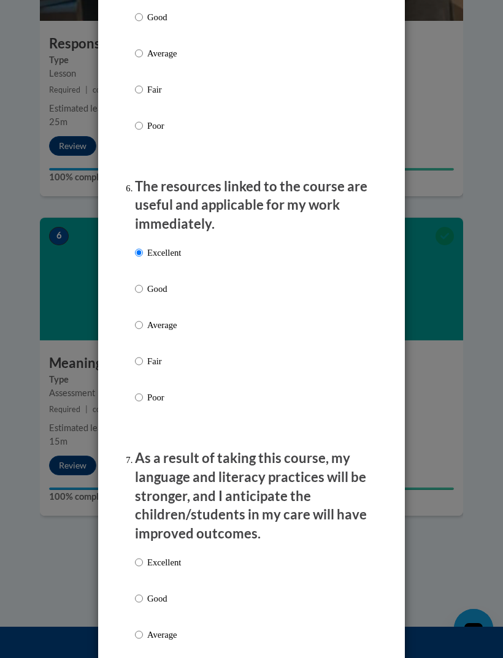
radio input "true"
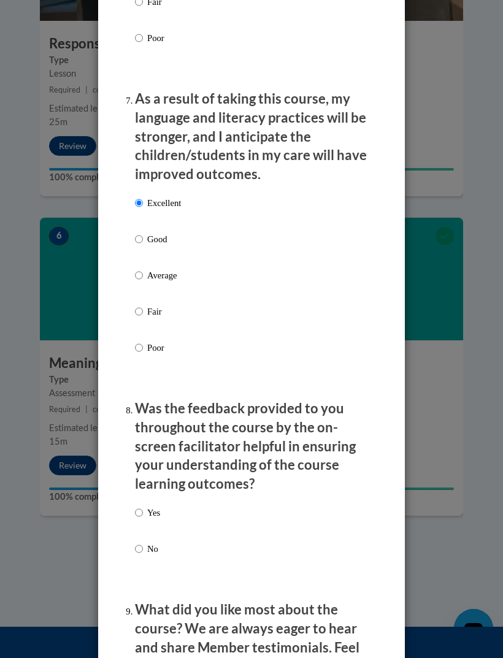
scroll to position [1771, 0]
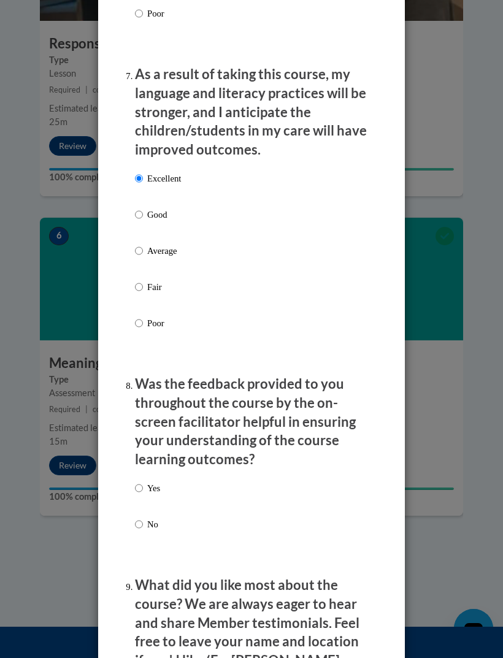
click at [141, 481] on input "Yes" at bounding box center [139, 487] width 8 height 13
radio input "true"
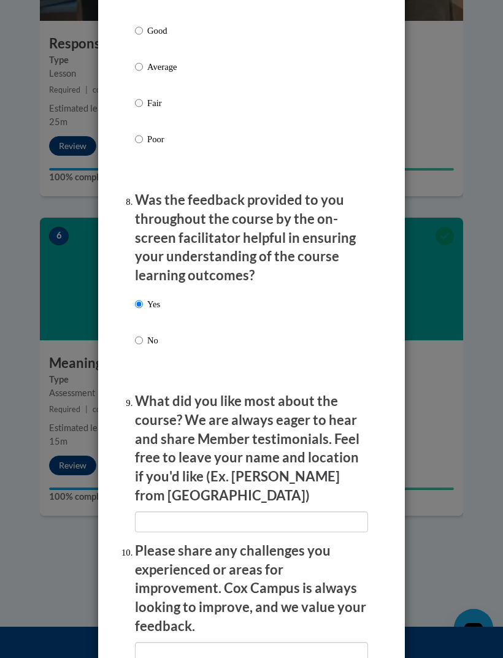
scroll to position [1959, 0]
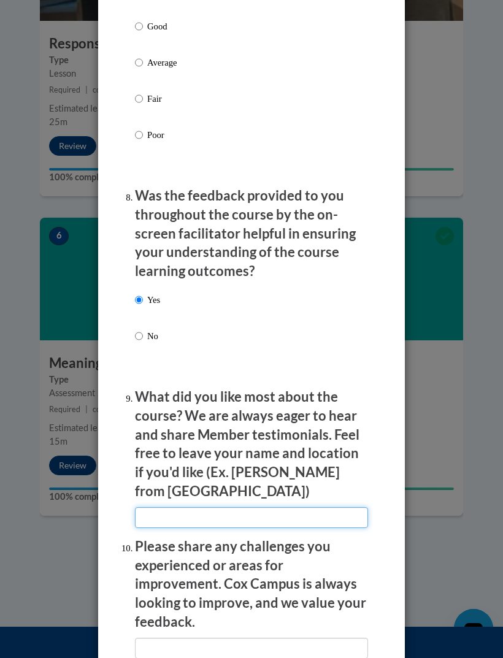
click at [304, 507] on input "textbox" at bounding box center [251, 517] width 233 height 21
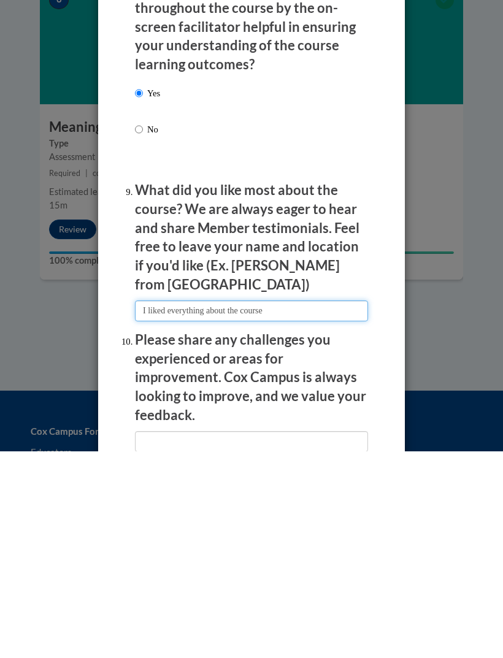
type input "I liked everything about the course"
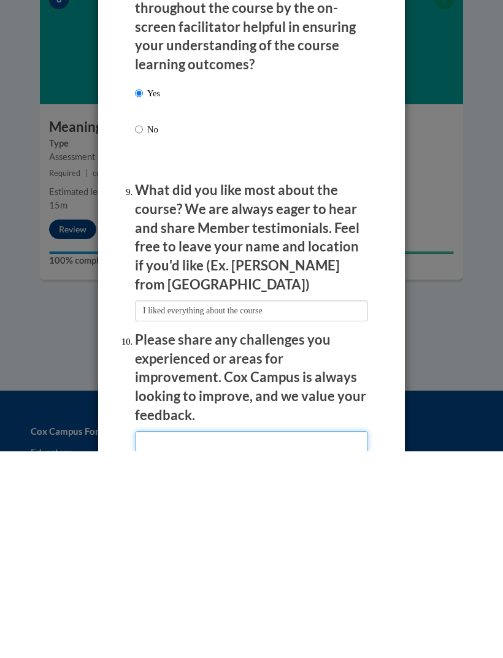
click at [297, 638] on input "textbox" at bounding box center [251, 648] width 233 height 21
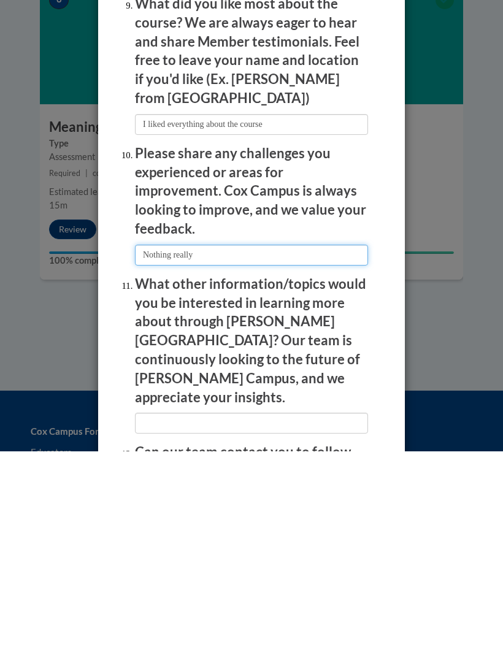
scroll to position [2146, 0]
type input "Nothing really"
radio input "true"
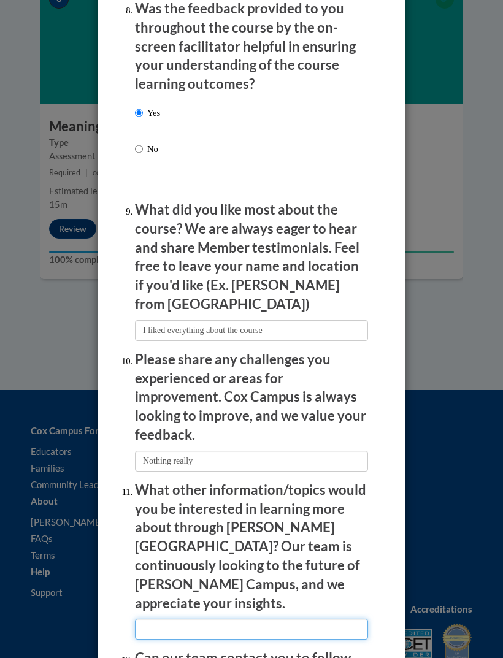
click at [243, 619] on input "textbox" at bounding box center [251, 629] width 233 height 21
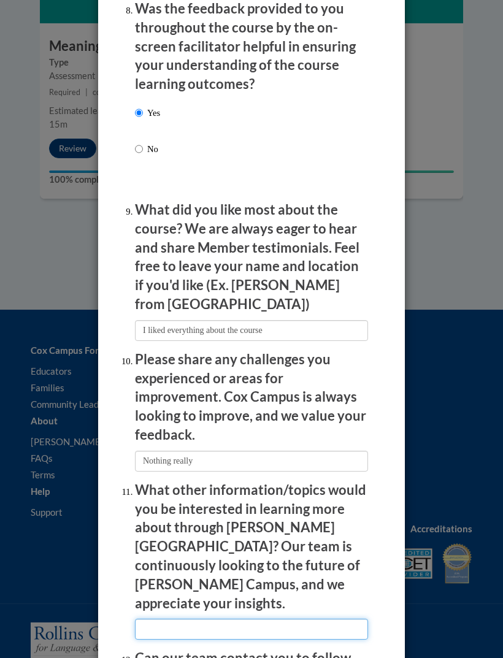
click at [163, 619] on input "textbox" at bounding box center [251, 629] width 233 height 21
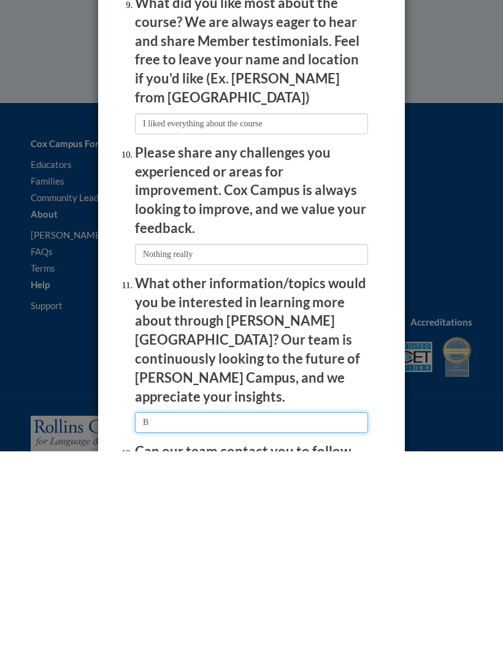
scroll to position [2090, 0]
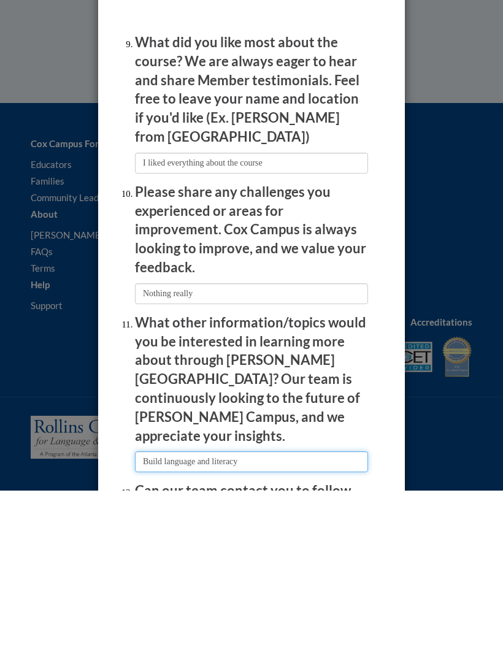
type input "Build language and literacy"
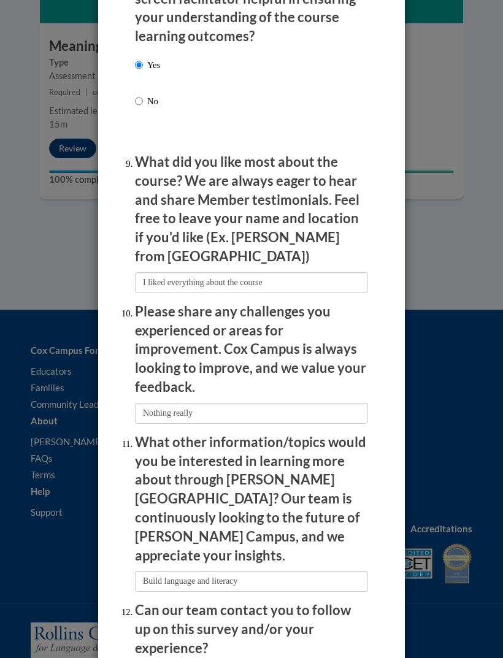
scroll to position [2194, 0]
